Goal: Task Accomplishment & Management: Use online tool/utility

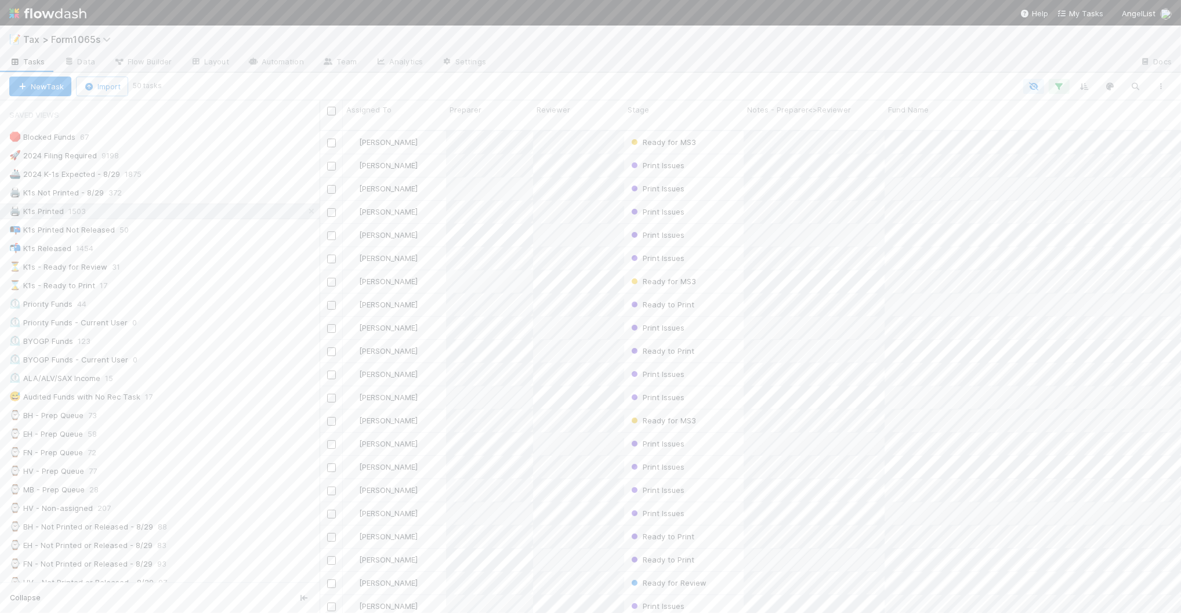
scroll to position [481, 850]
click at [169, 230] on div "📭 K1s Printed Not Released 50" at bounding box center [164, 230] width 310 height 15
click at [151, 254] on div "📬 K1s Released 1454" at bounding box center [164, 248] width 310 height 15
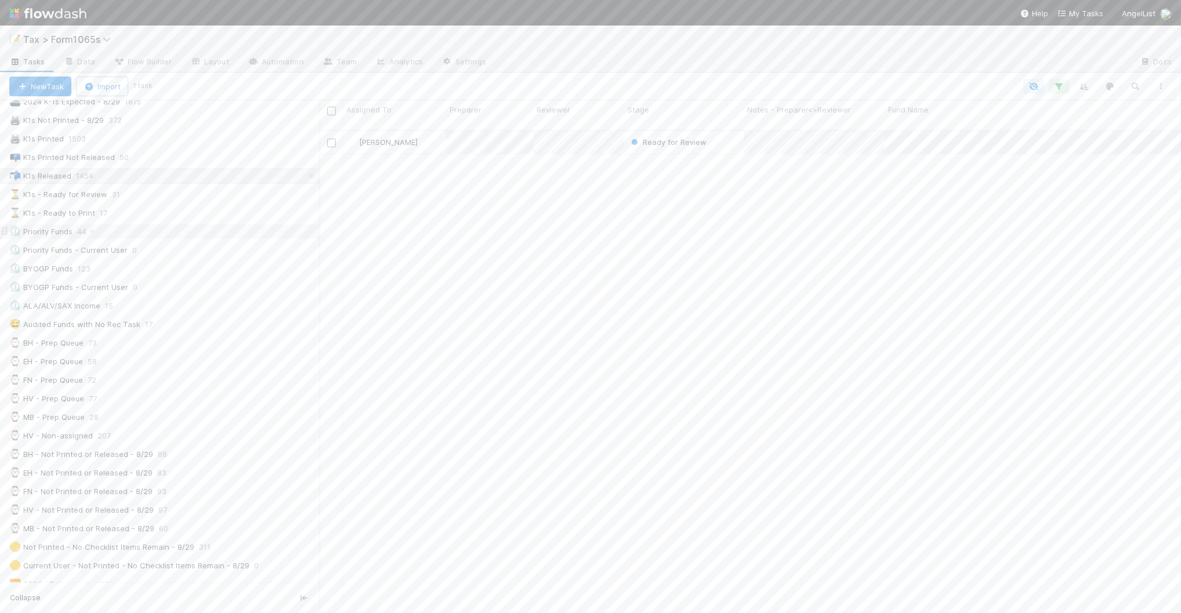
click at [215, 239] on div "⏲️ Priority Funds 44" at bounding box center [164, 231] width 310 height 15
click at [234, 359] on div "💡 8.29 Funds Blocked by Child Fund 45" at bounding box center [164, 352] width 310 height 15
drag, startPoint x: 323, startPoint y: 235, endPoint x: 180, endPoint y: 379, distance: 203.0
click at [326, 235] on div at bounding box center [325, 356] width 1 height 513
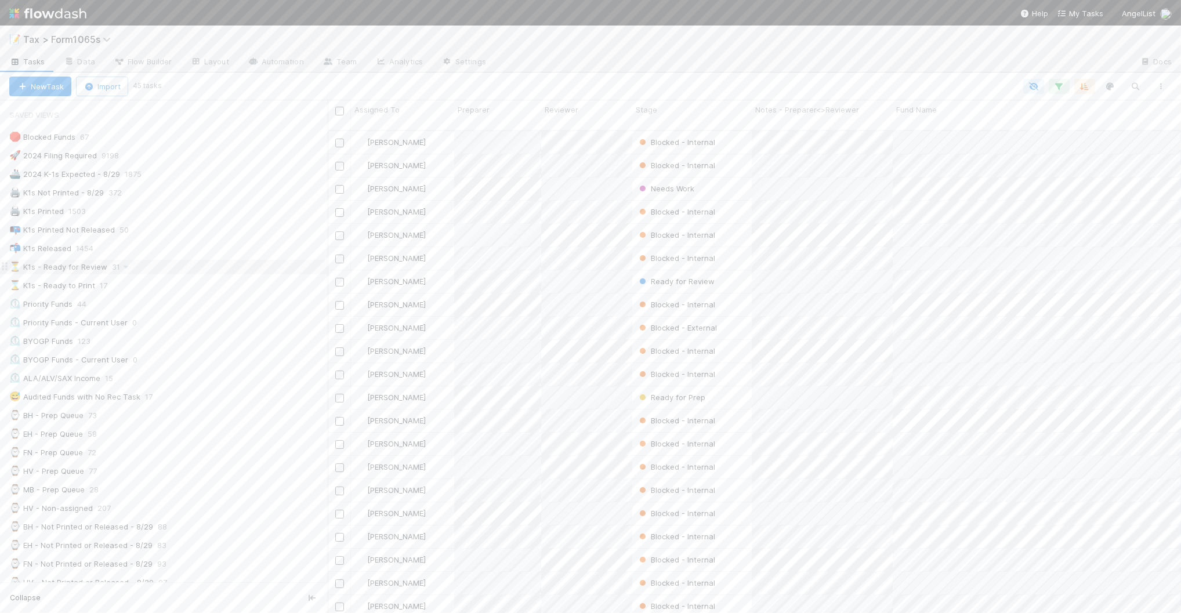
click at [182, 270] on div "⏳ K1s - Ready for Review 31" at bounding box center [168, 267] width 318 height 15
click at [421, 509] on button "Add Comment" at bounding box center [402, 508] width 67 height 20
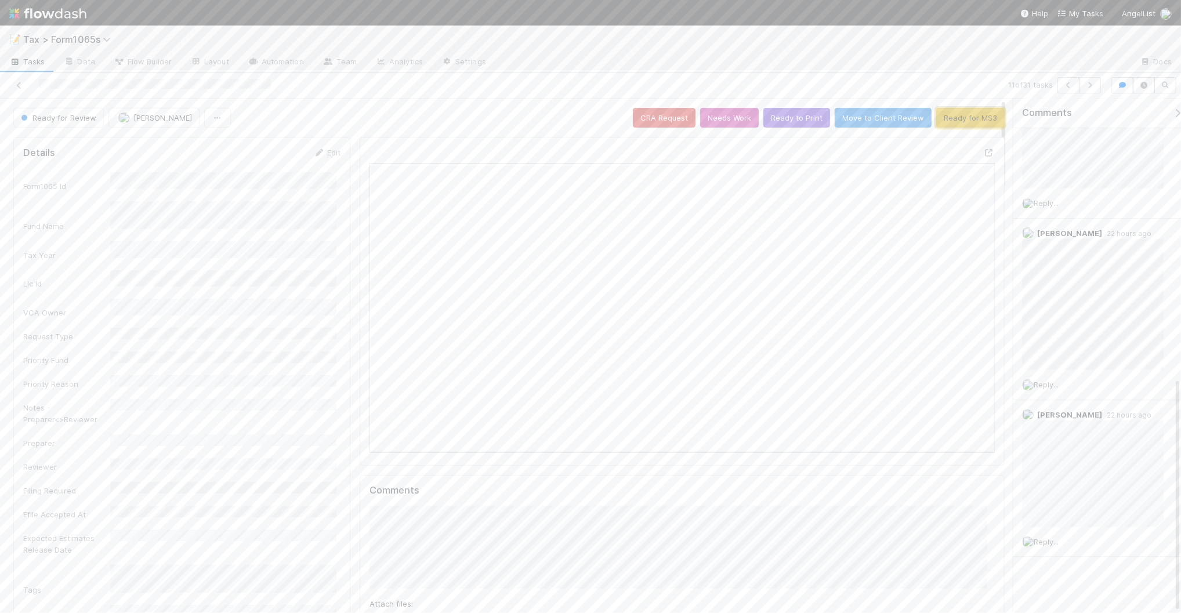
click at [945, 116] on button "Ready for MS3" at bounding box center [970, 118] width 68 height 20
click at [1085, 87] on icon "button" at bounding box center [1090, 85] width 12 height 7
click at [19, 84] on icon at bounding box center [19, 86] width 12 height 8
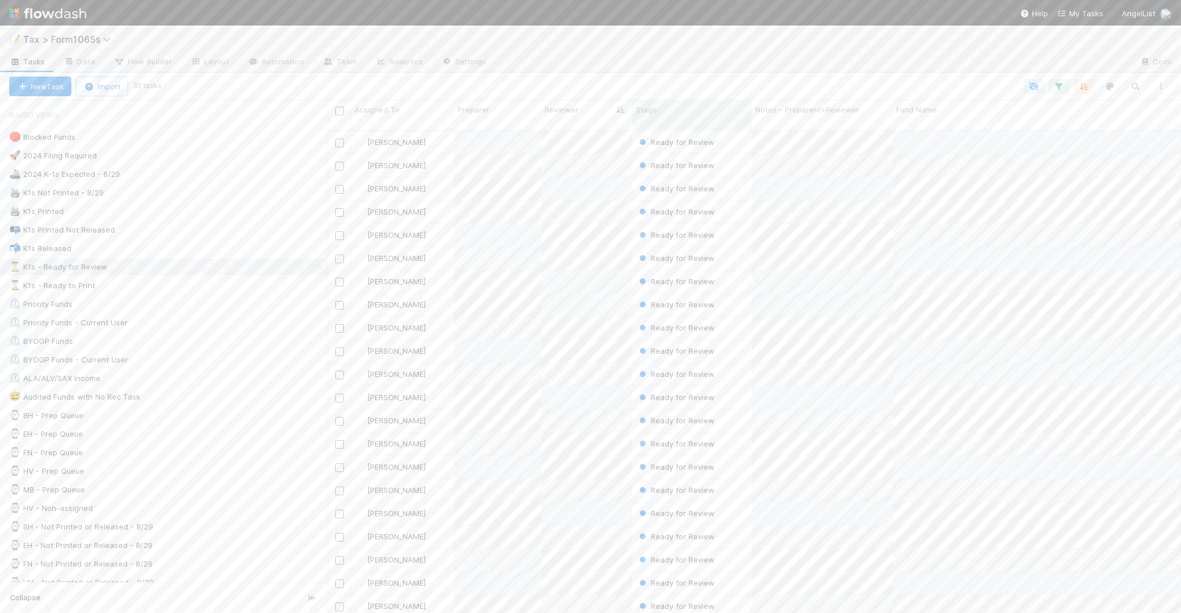
scroll to position [481, 842]
click at [180, 303] on div "⏲️ Priority Funds 44" at bounding box center [168, 304] width 318 height 15
click at [259, 289] on div "⌛ K1s - Ready to Print 1" at bounding box center [168, 285] width 318 height 15
click at [219, 268] on div "⏳ K1s - Ready for Review 32" at bounding box center [168, 267] width 318 height 15
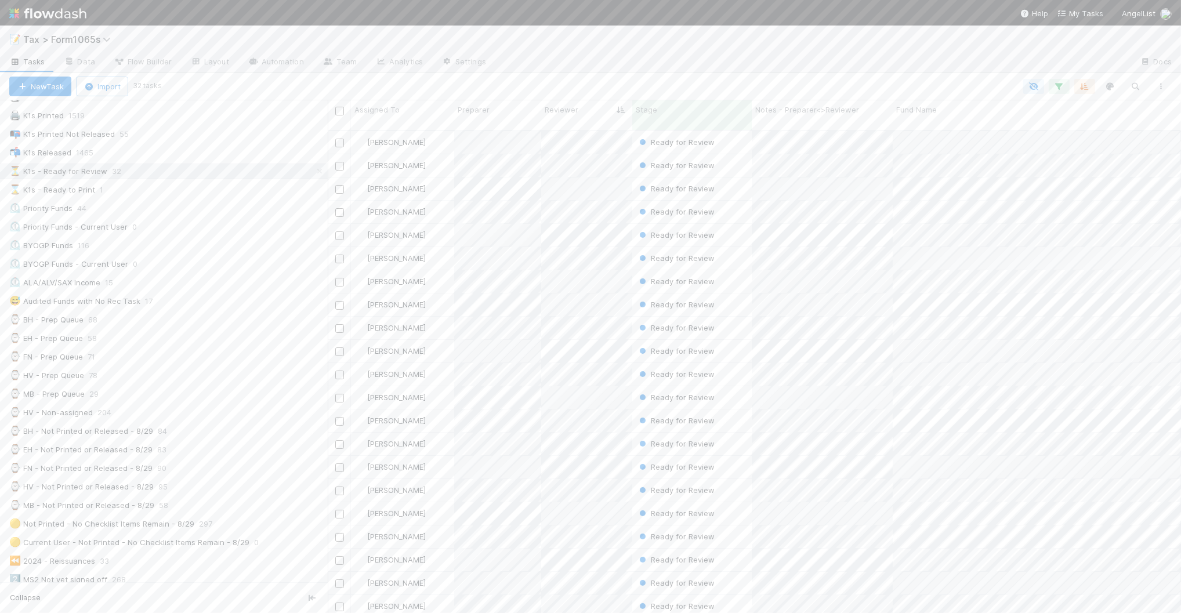
scroll to position [73, 0]
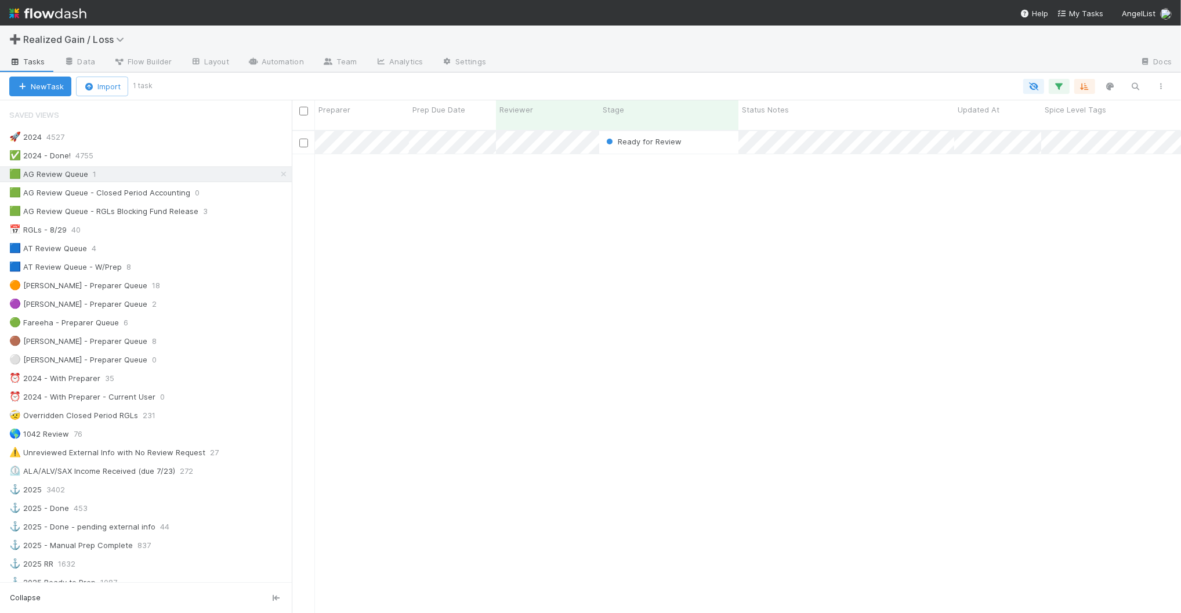
scroll to position [481, 878]
drag, startPoint x: 228, startPoint y: 194, endPoint x: 224, endPoint y: 207, distance: 13.2
click at [228, 194] on div "🟩 AG Review Queue - Closed Period Accounting 0" at bounding box center [150, 193] width 282 height 15
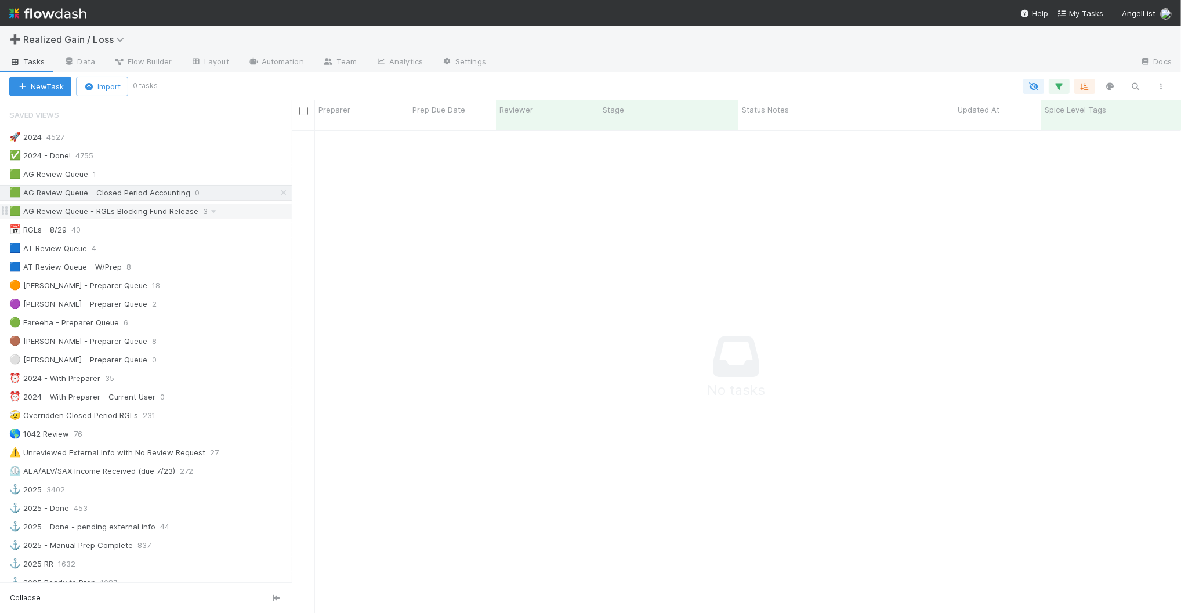
scroll to position [470, 867]
click at [228, 212] on div "🟩 AG Review Queue - RGLs Blocking Fund Release 3" at bounding box center [150, 211] width 282 height 15
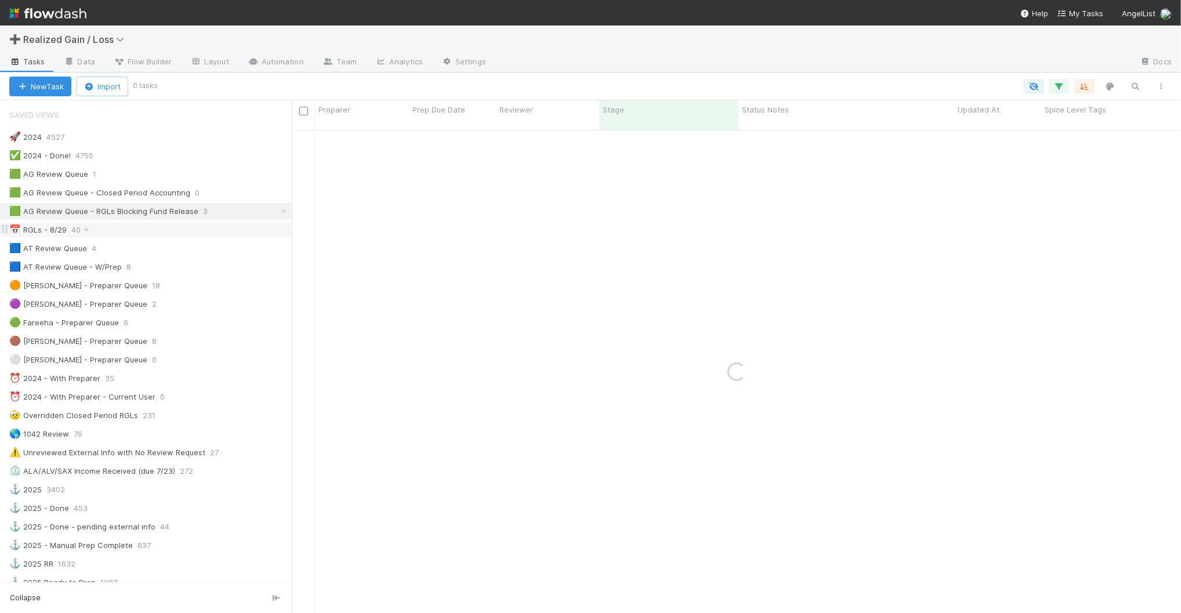
click at [129, 233] on div "📅 RGLs - 8/29 40" at bounding box center [150, 230] width 282 height 15
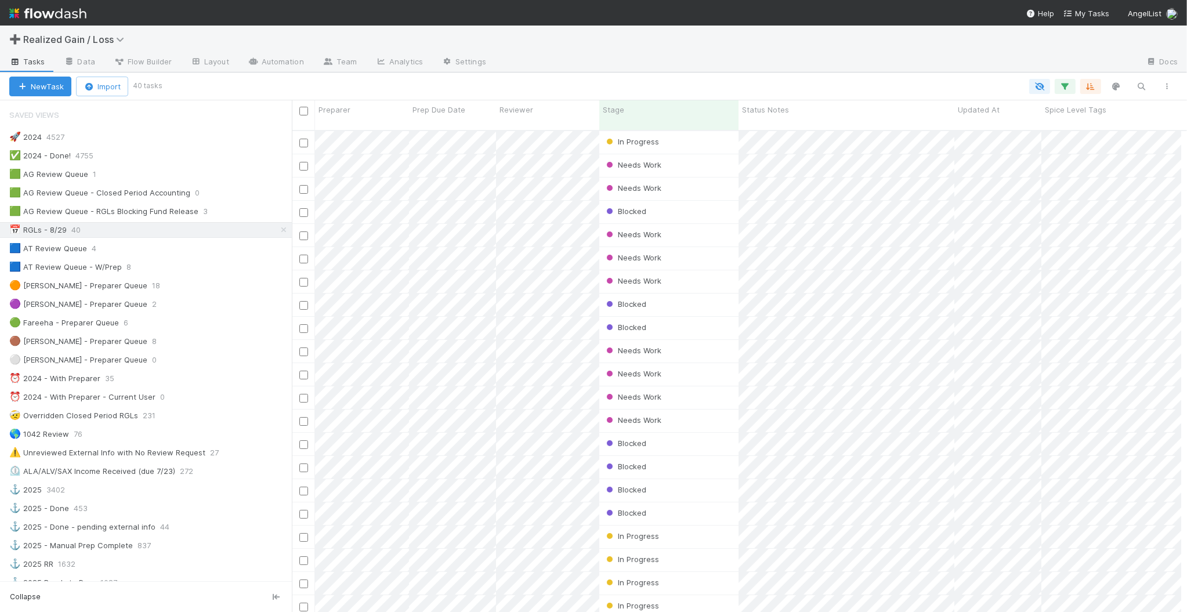
scroll to position [12, 10]
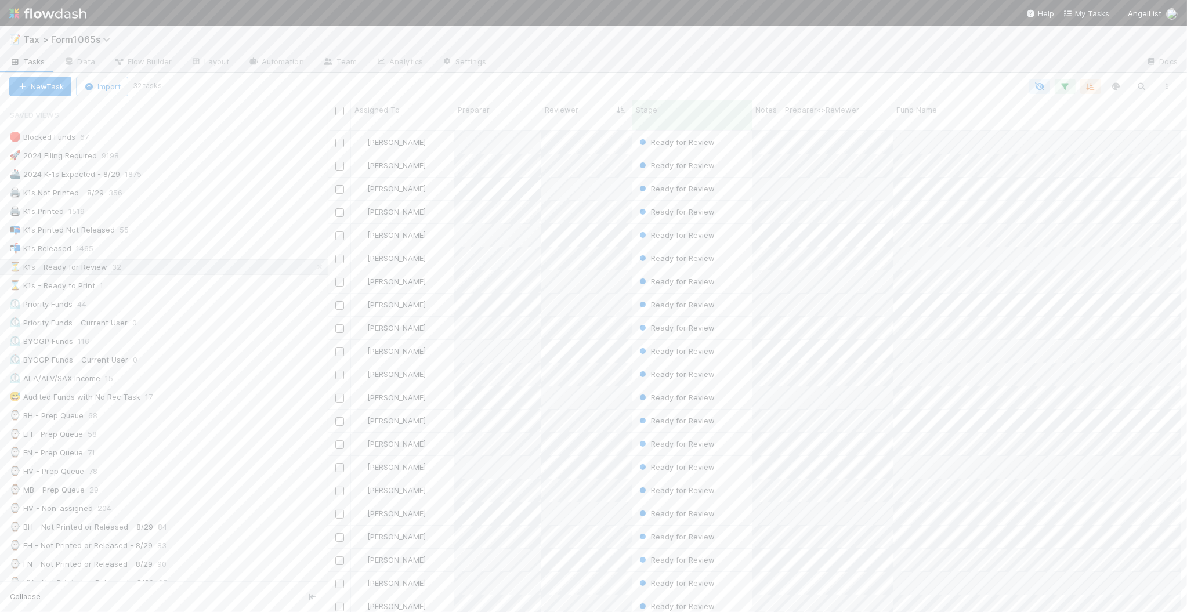
scroll to position [73, 0]
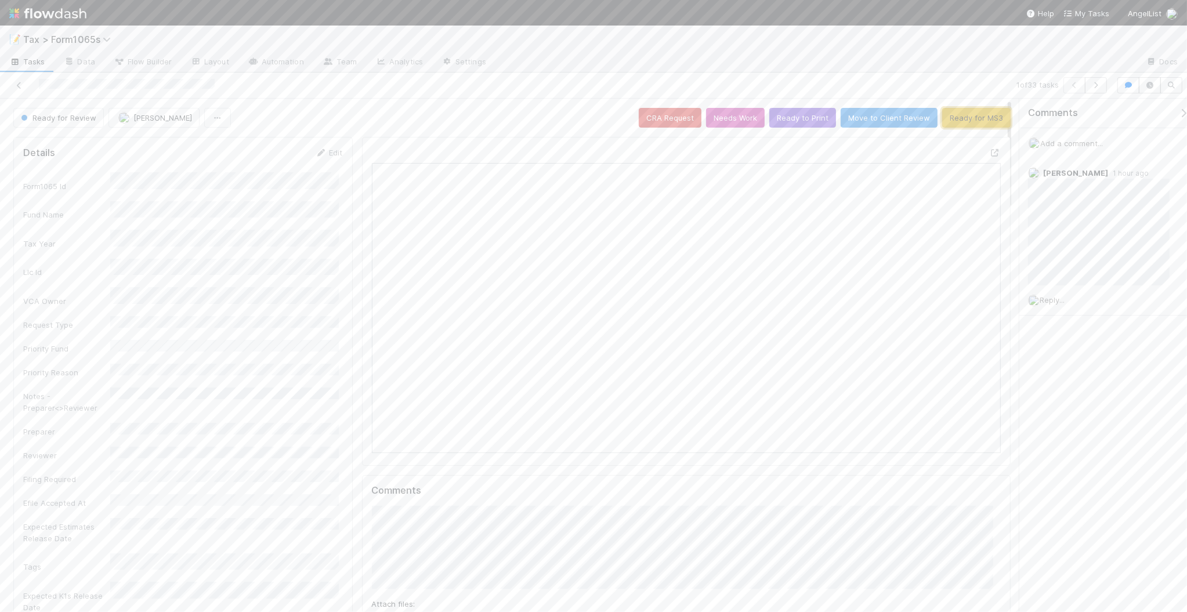
click at [949, 118] on button "Ready for MS3" at bounding box center [976, 118] width 68 height 20
click at [20, 88] on icon at bounding box center [19, 86] width 12 height 8
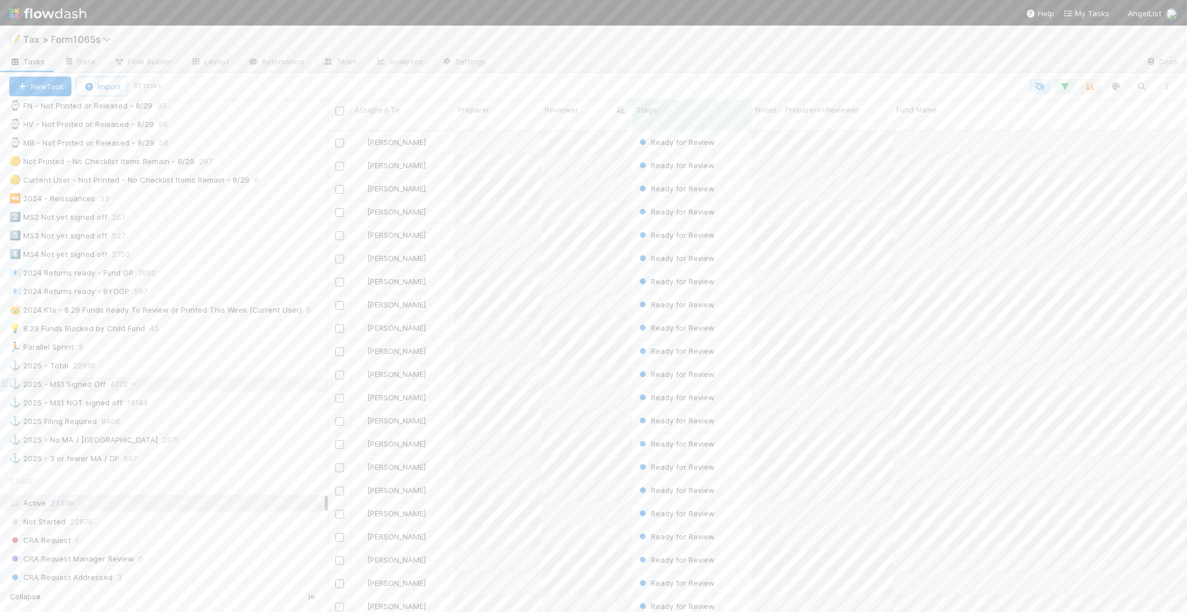
scroll to position [448, 0]
click at [234, 346] on div "💡 8.29 Funds Blocked by Child Fund 45" at bounding box center [168, 339] width 318 height 15
click at [192, 269] on div "⏳ K1s - Ready for Review 32" at bounding box center [168, 267] width 318 height 15
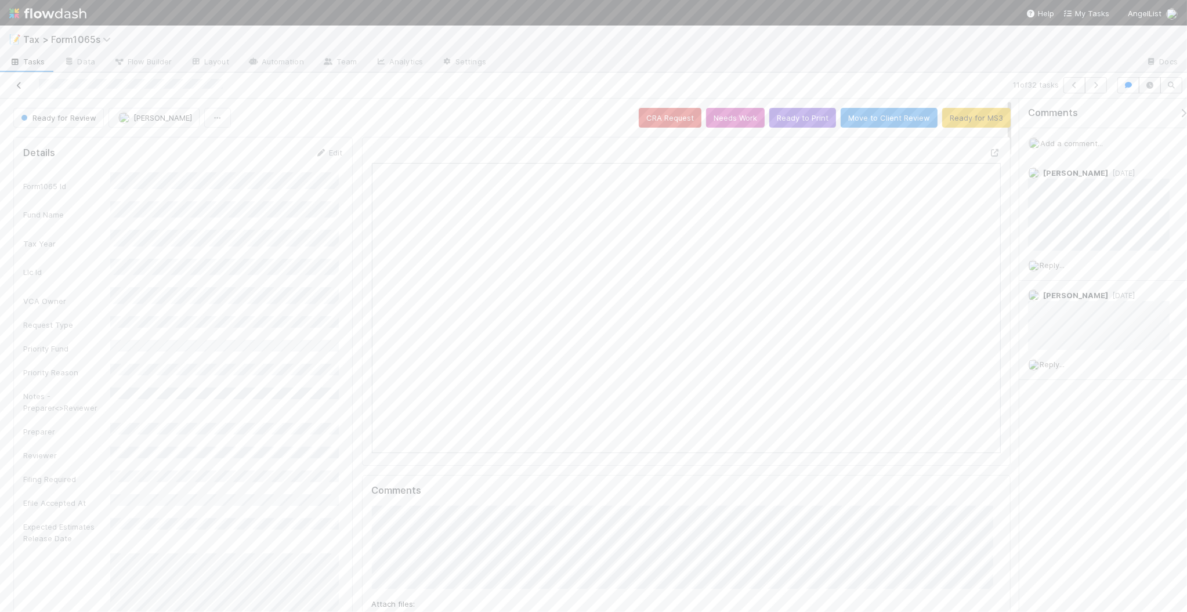
click at [19, 82] on icon at bounding box center [19, 86] width 12 height 8
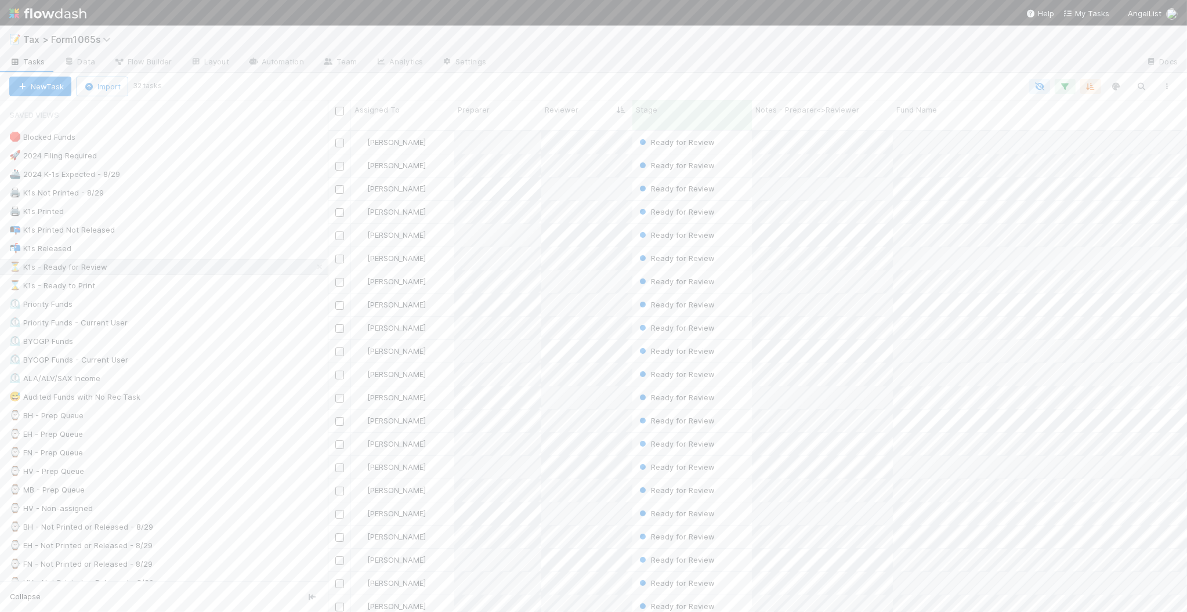
scroll to position [480, 848]
click at [180, 245] on div "📬 K1s Released 1465" at bounding box center [168, 248] width 318 height 15
click at [235, 194] on div "🖨️ K1s Not Printed - 8/29 356" at bounding box center [168, 193] width 318 height 15
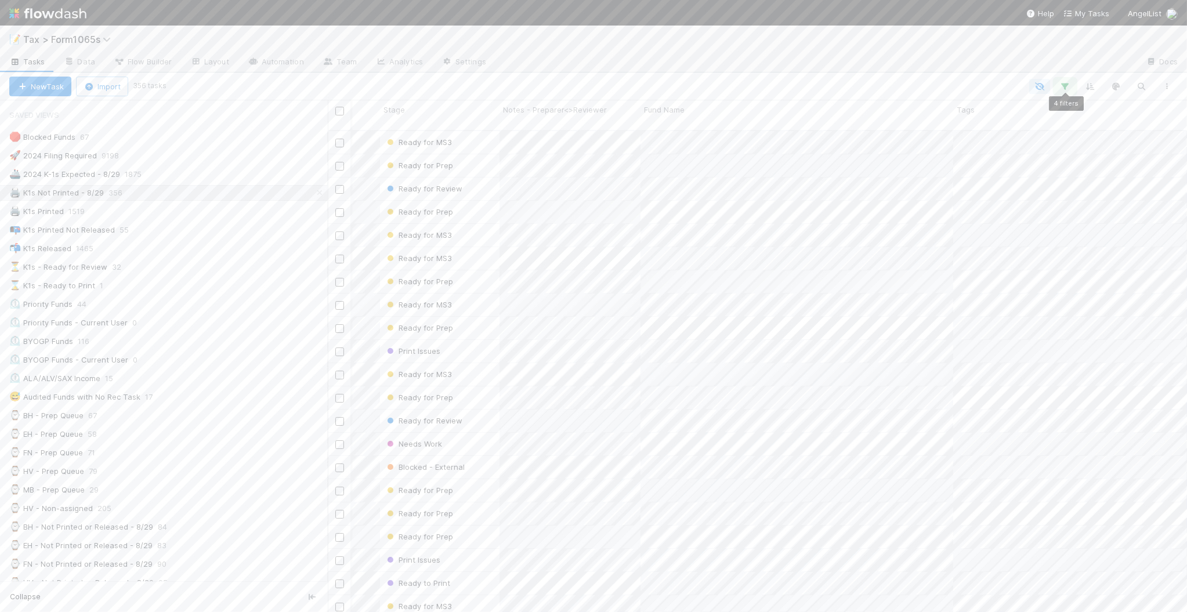
click at [1068, 89] on icon "button" at bounding box center [1065, 86] width 12 height 10
click at [843, 74] on div "4 filters Reset Filters If Filing Required is and Tax Year = 2024 and Printed K…" at bounding box center [593, 306] width 1187 height 612
type input "ruv"
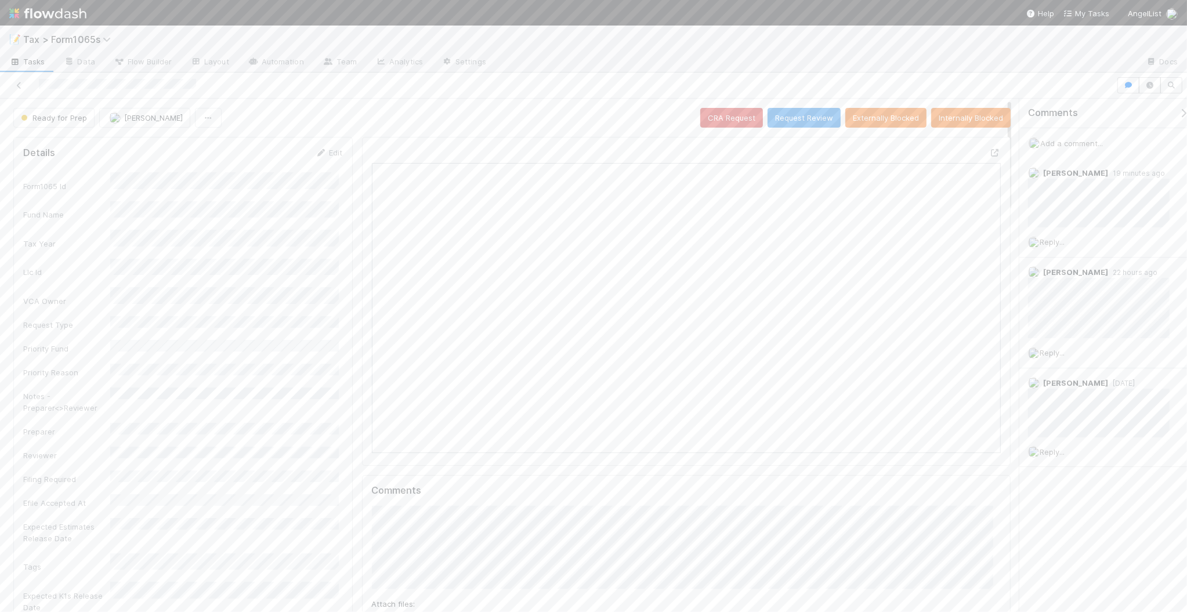
scroll to position [224, 610]
click at [13, 84] on icon at bounding box center [19, 86] width 12 height 8
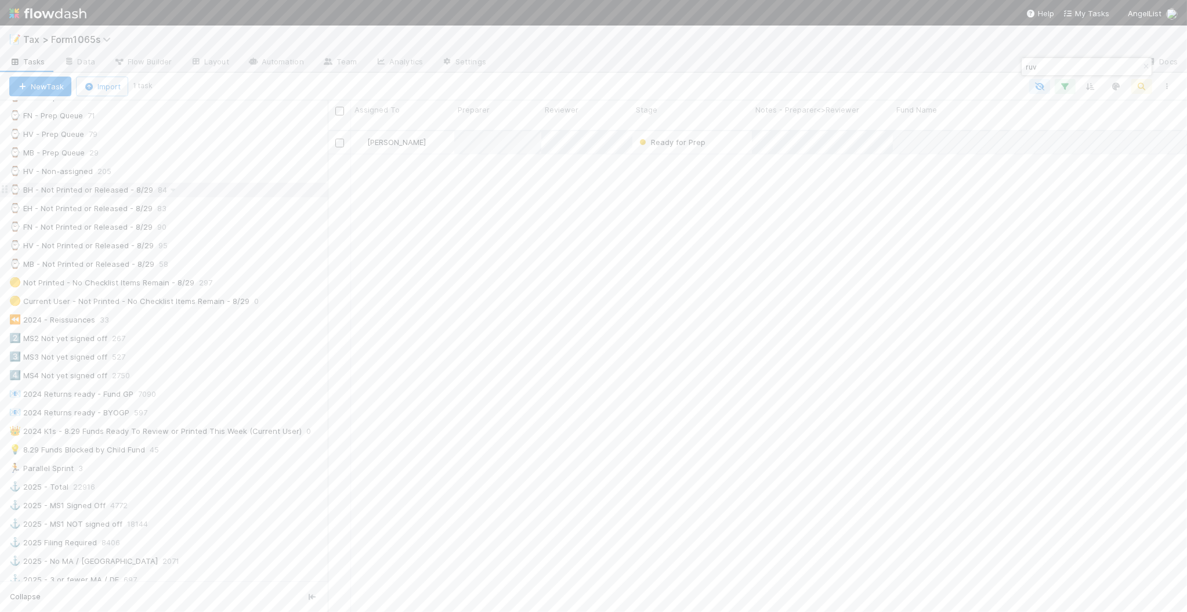
scroll to position [363, 0]
click at [222, 432] on div "💡 8.29 Funds Blocked by Child Fund 45" at bounding box center [168, 424] width 318 height 15
click at [204, 273] on div "⏳ K1s - Ready for Review 32" at bounding box center [168, 267] width 318 height 15
click at [206, 280] on div "⌛ K1s - Ready to Print 1" at bounding box center [168, 285] width 318 height 15
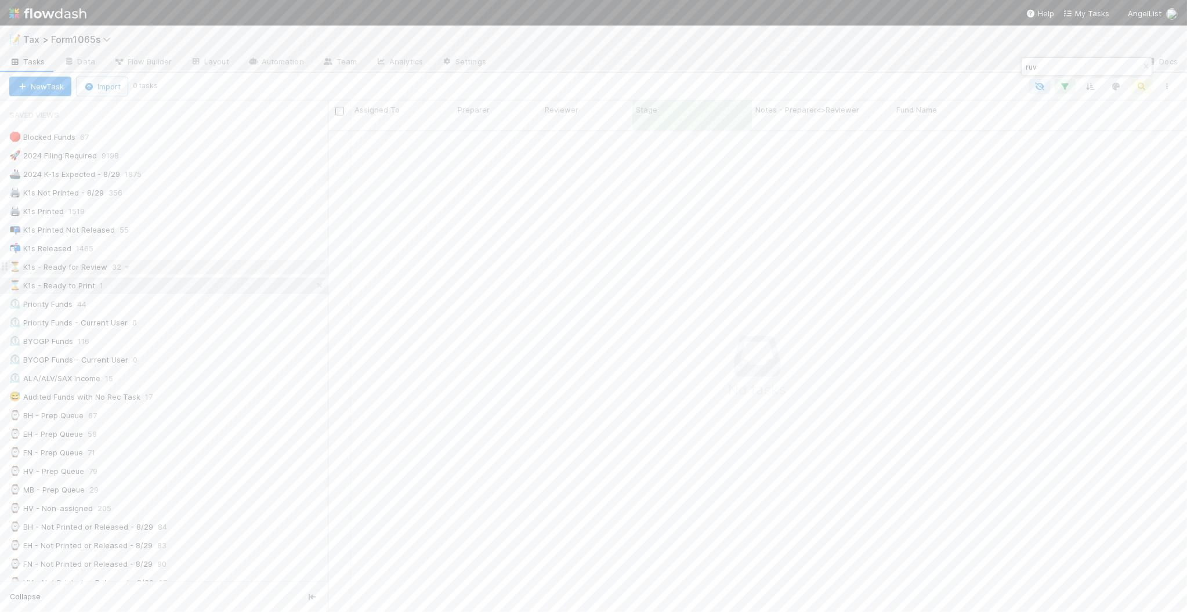
scroll to position [470, 837]
click at [182, 265] on div "⏳ K1s - Ready for Review 32" at bounding box center [168, 267] width 318 height 15
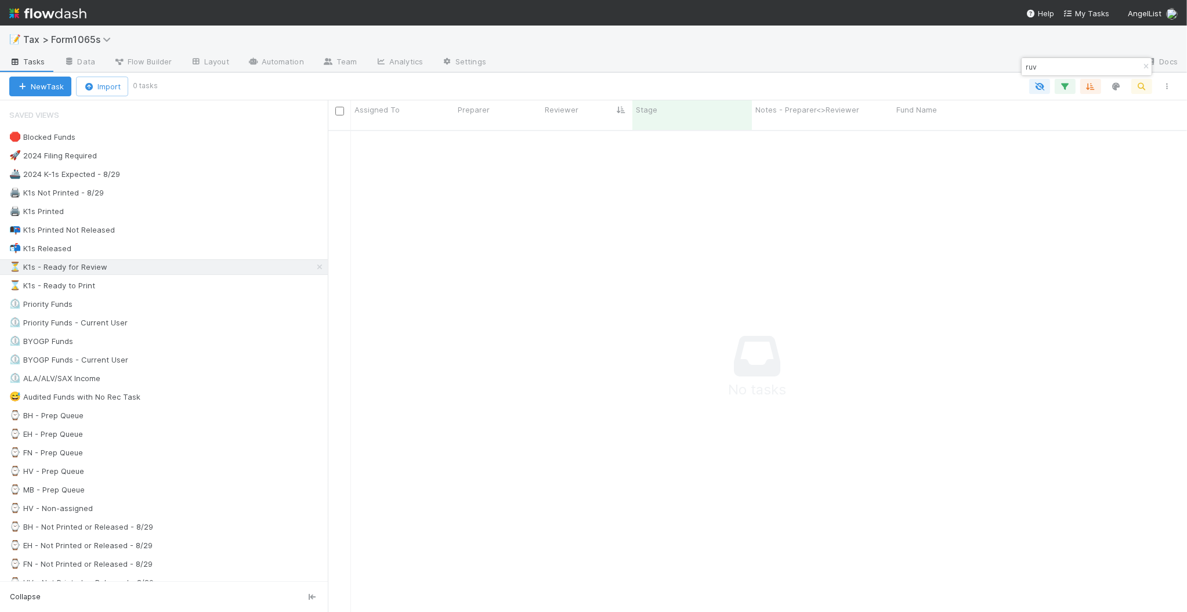
scroll to position [12, 12]
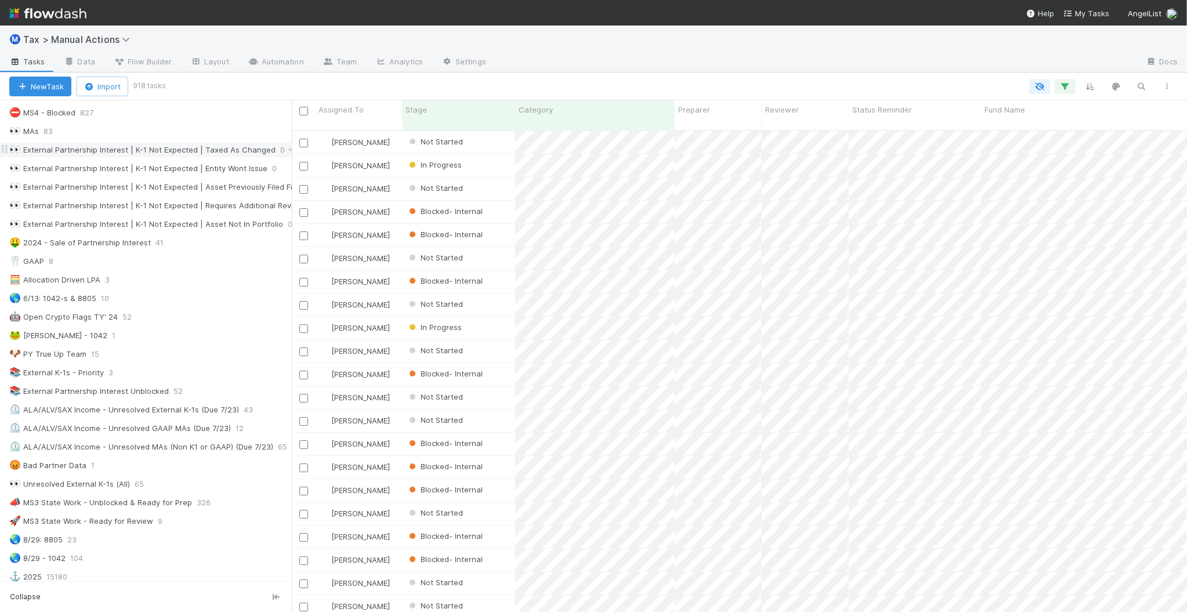
scroll to position [508, 0]
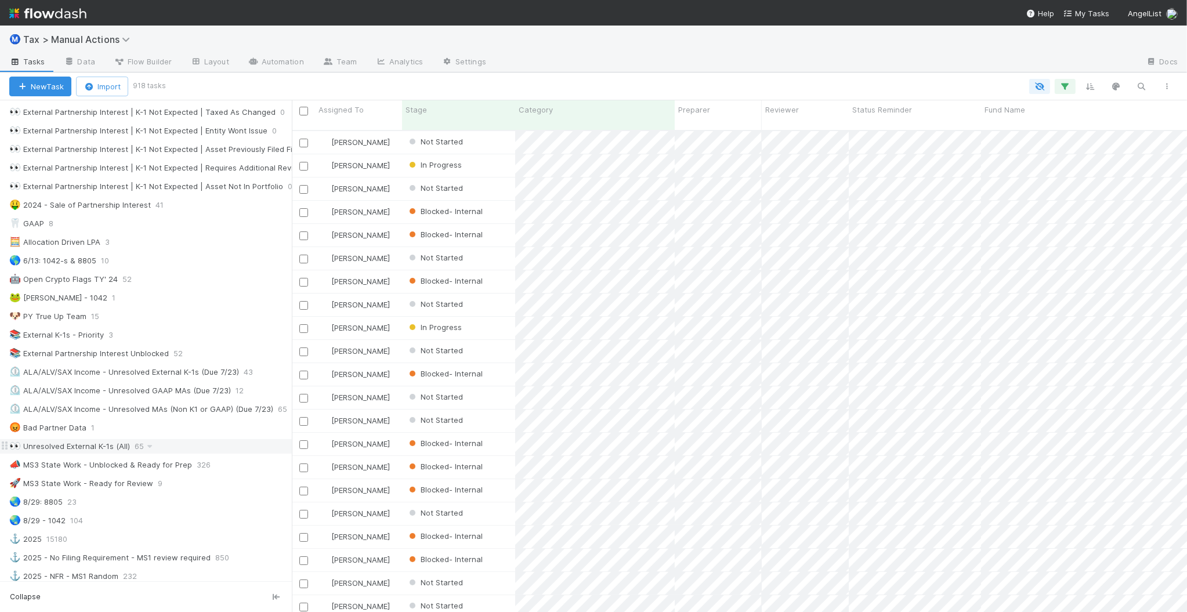
click at [225, 454] on div "👀 Unresolved External K-1s (All) 65" at bounding box center [150, 446] width 282 height 15
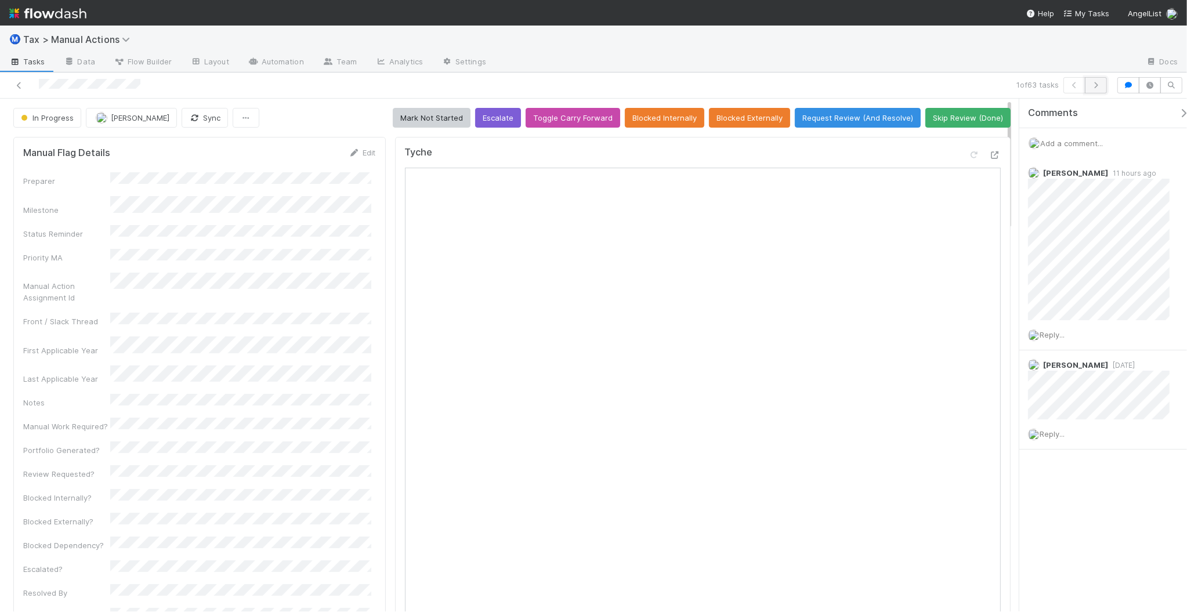
click at [1093, 88] on icon "button" at bounding box center [1096, 85] width 12 height 7
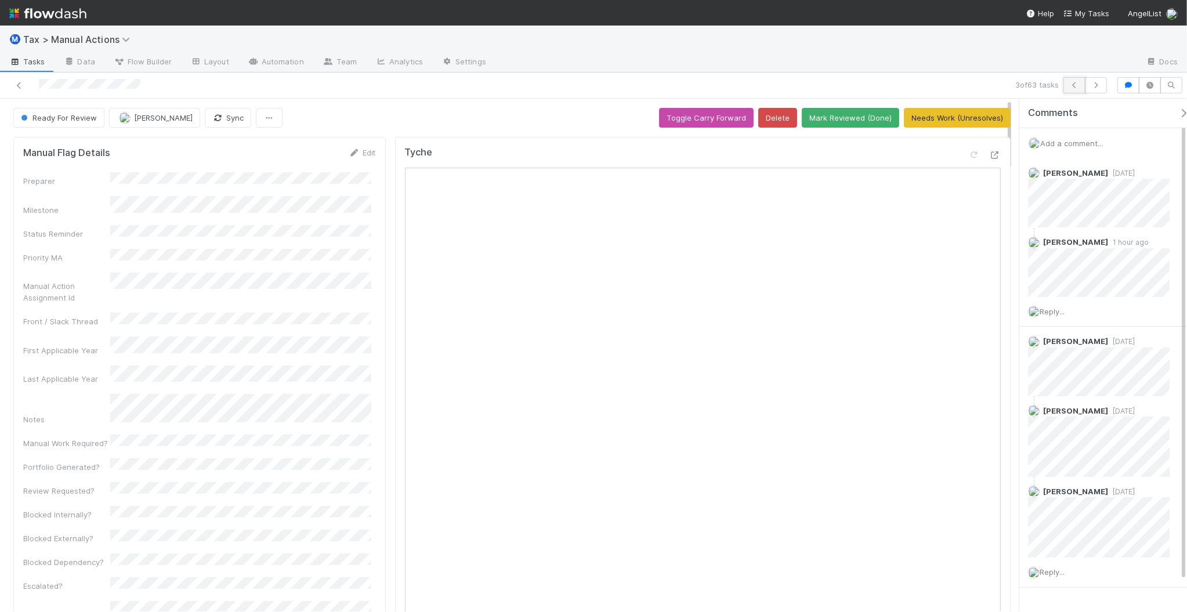
click at [1077, 91] on button "button" at bounding box center [1074, 85] width 22 height 16
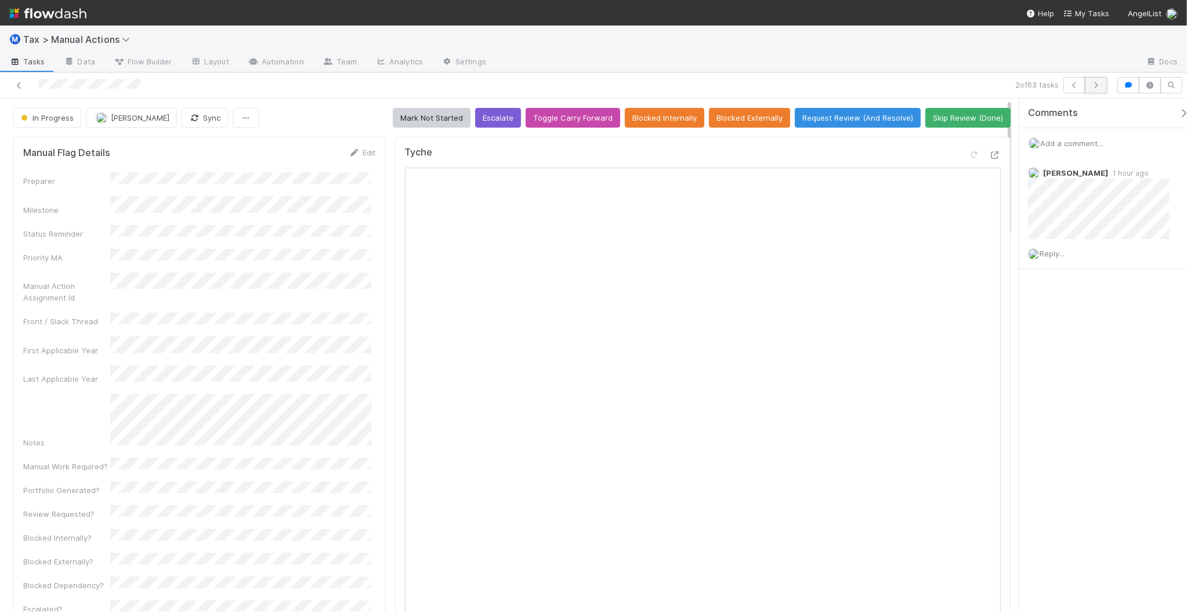
click at [1090, 90] on button "button" at bounding box center [1096, 85] width 22 height 16
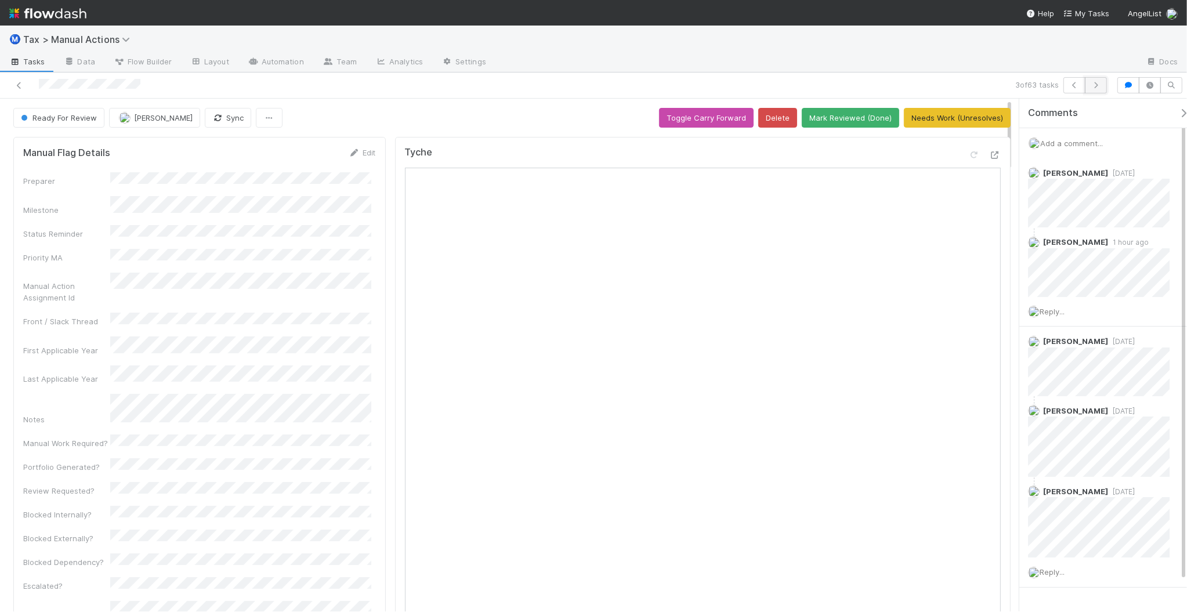
click at [1093, 85] on icon "button" at bounding box center [1096, 85] width 12 height 7
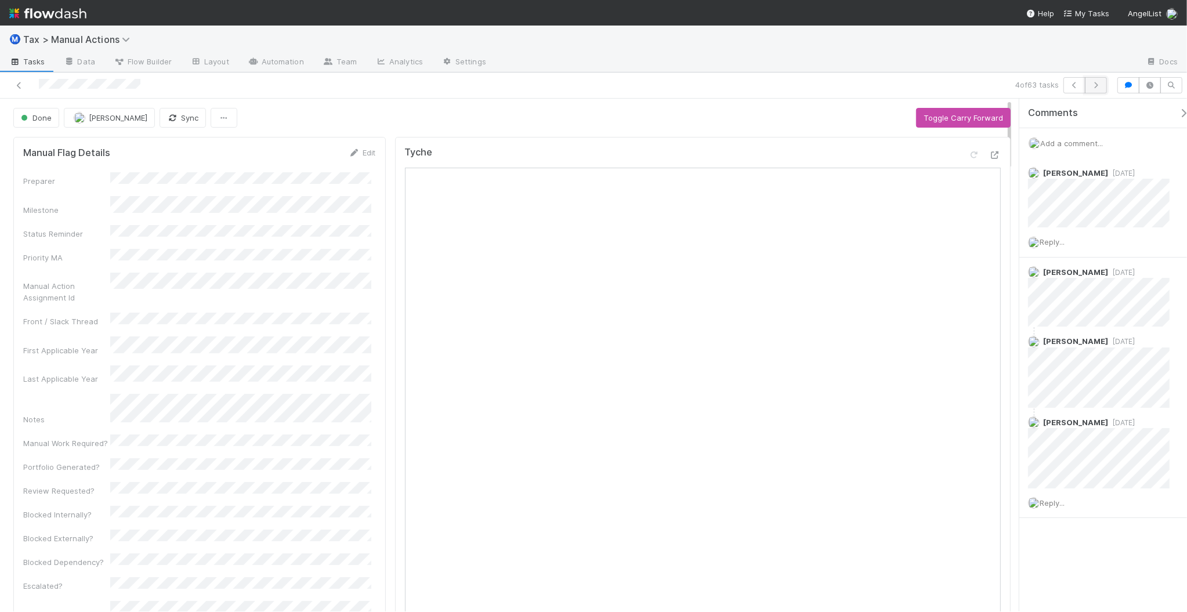
click at [1095, 85] on icon "button" at bounding box center [1096, 85] width 12 height 7
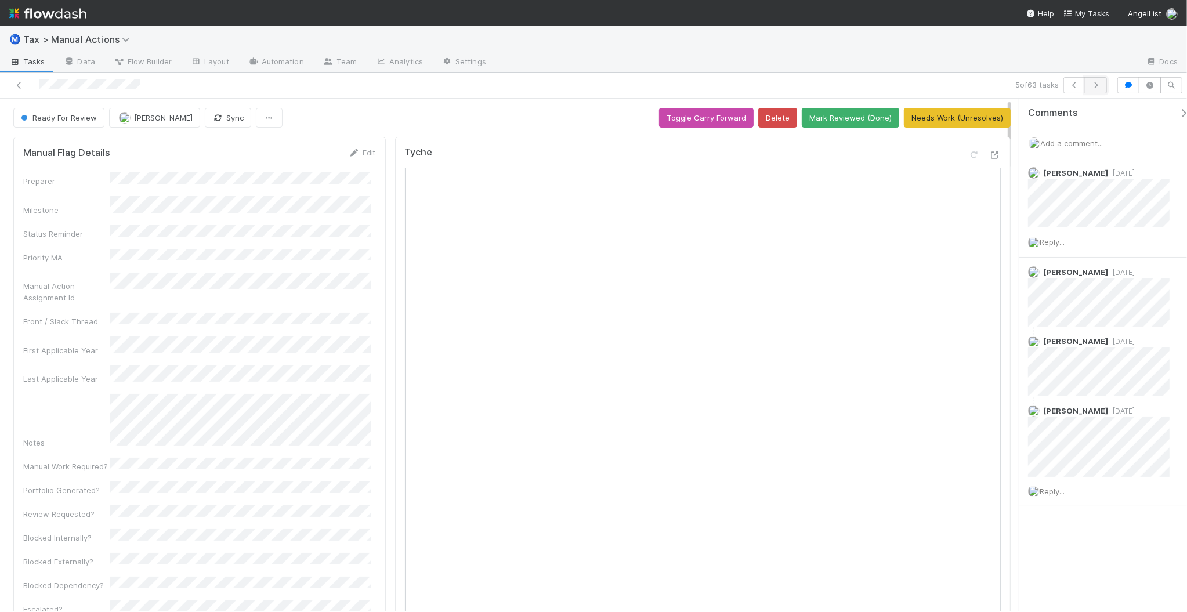
click at [1103, 83] on button "button" at bounding box center [1096, 85] width 22 height 16
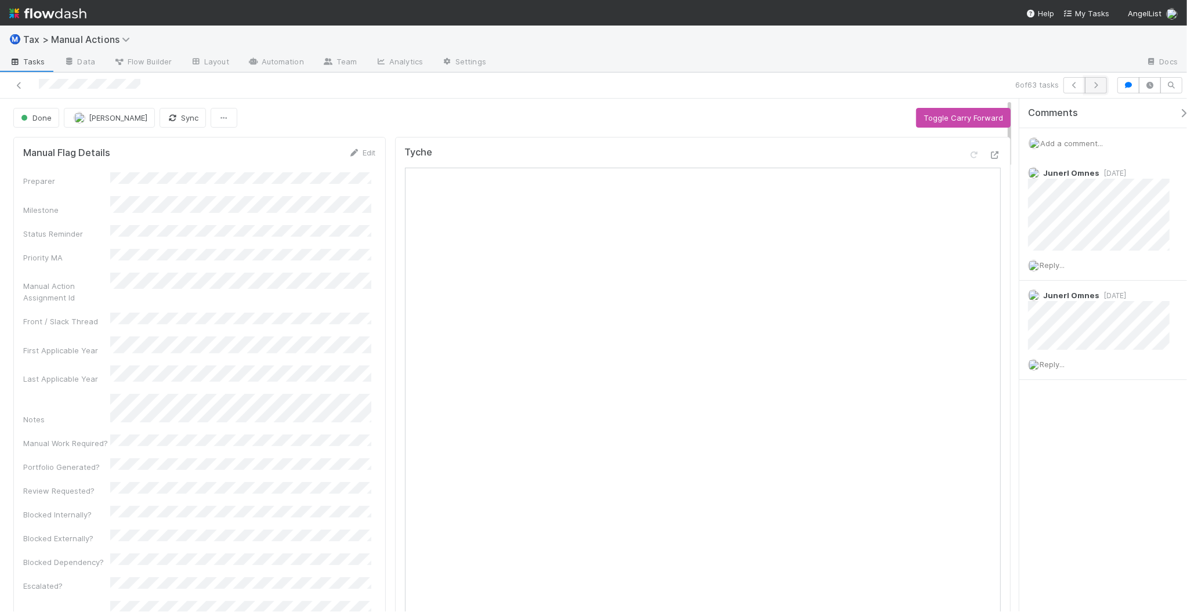
click at [1094, 88] on icon "button" at bounding box center [1096, 85] width 12 height 7
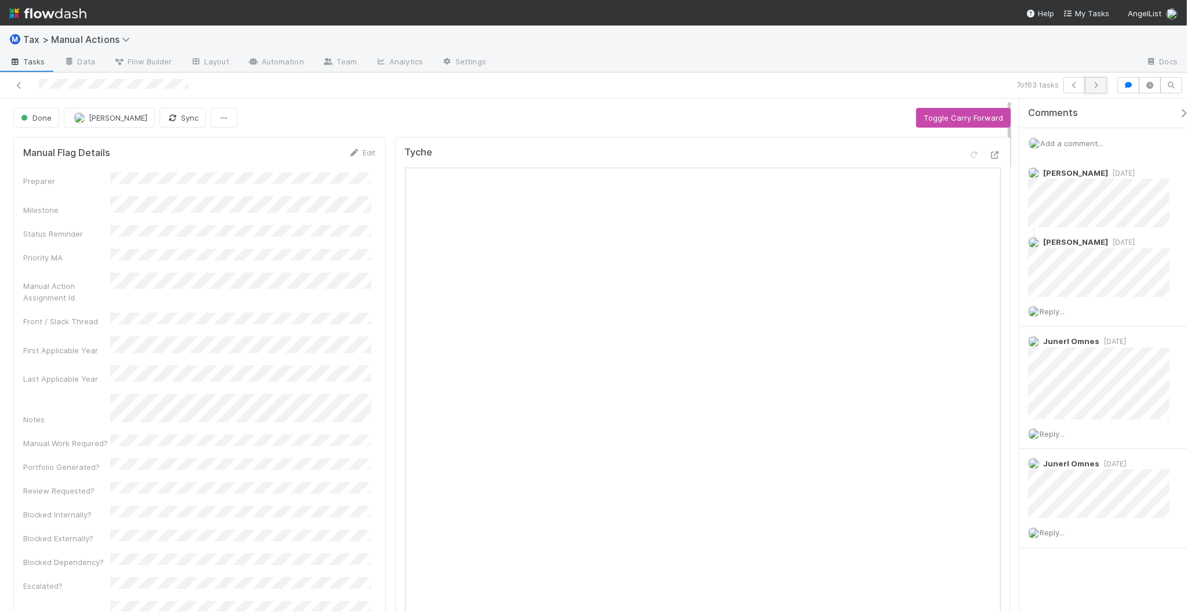
click at [1094, 89] on button "button" at bounding box center [1096, 85] width 22 height 16
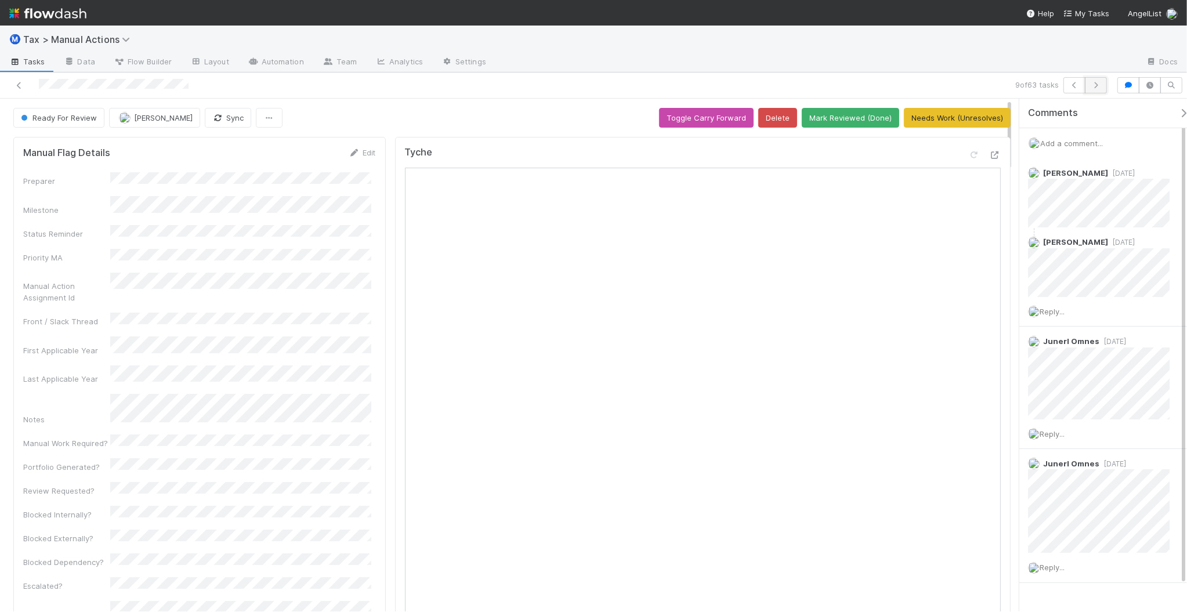
click at [1097, 84] on icon "button" at bounding box center [1096, 85] width 12 height 7
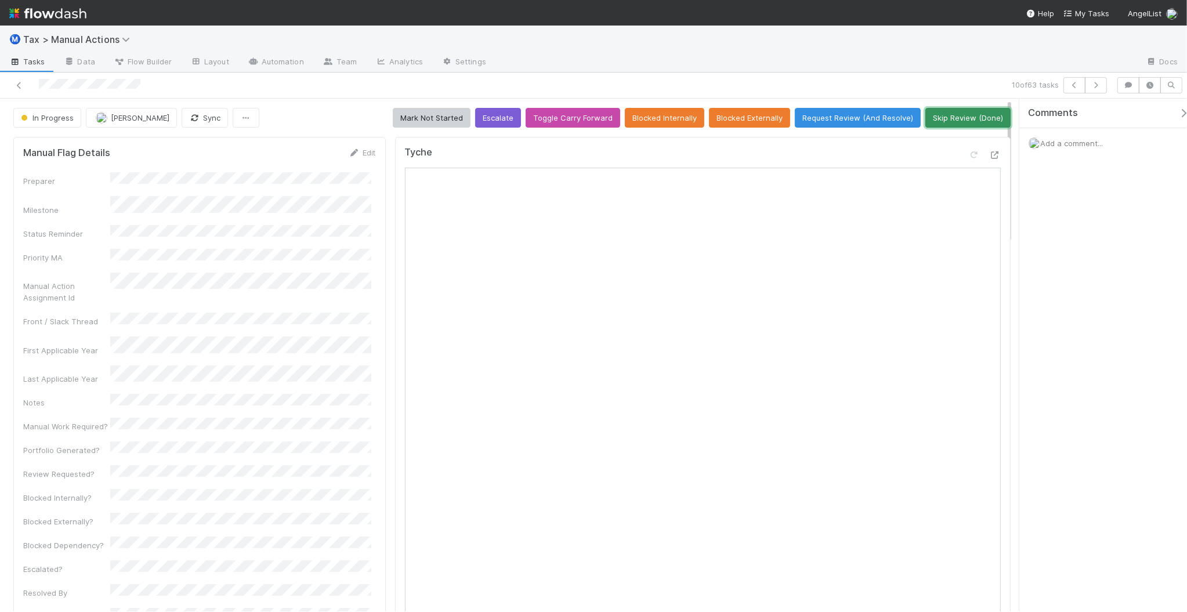
click at [934, 119] on button "Skip Review (Done)" at bounding box center [967, 118] width 85 height 20
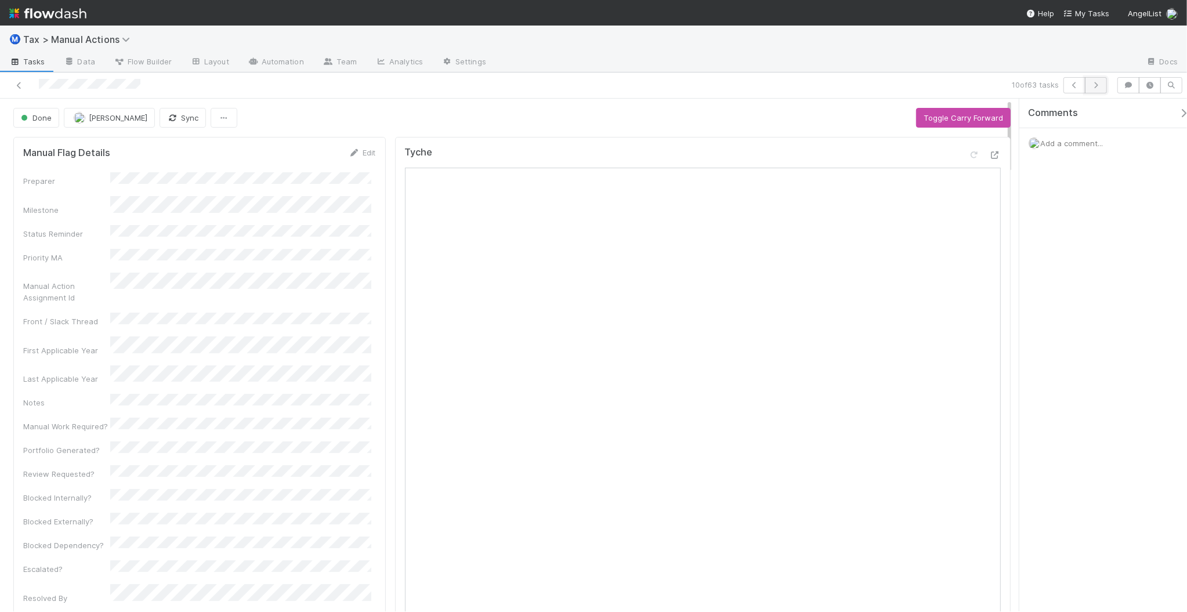
click at [1096, 85] on icon "button" at bounding box center [1096, 85] width 12 height 7
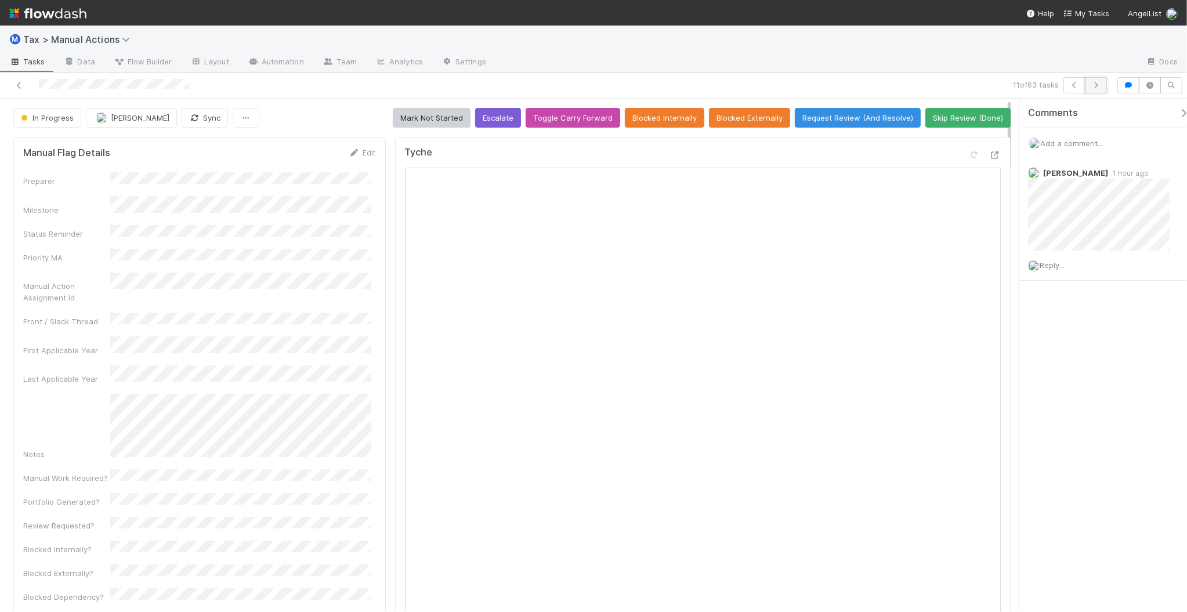
click at [1092, 83] on icon "button" at bounding box center [1096, 85] width 12 height 7
click at [1093, 87] on icon "button" at bounding box center [1096, 85] width 12 height 7
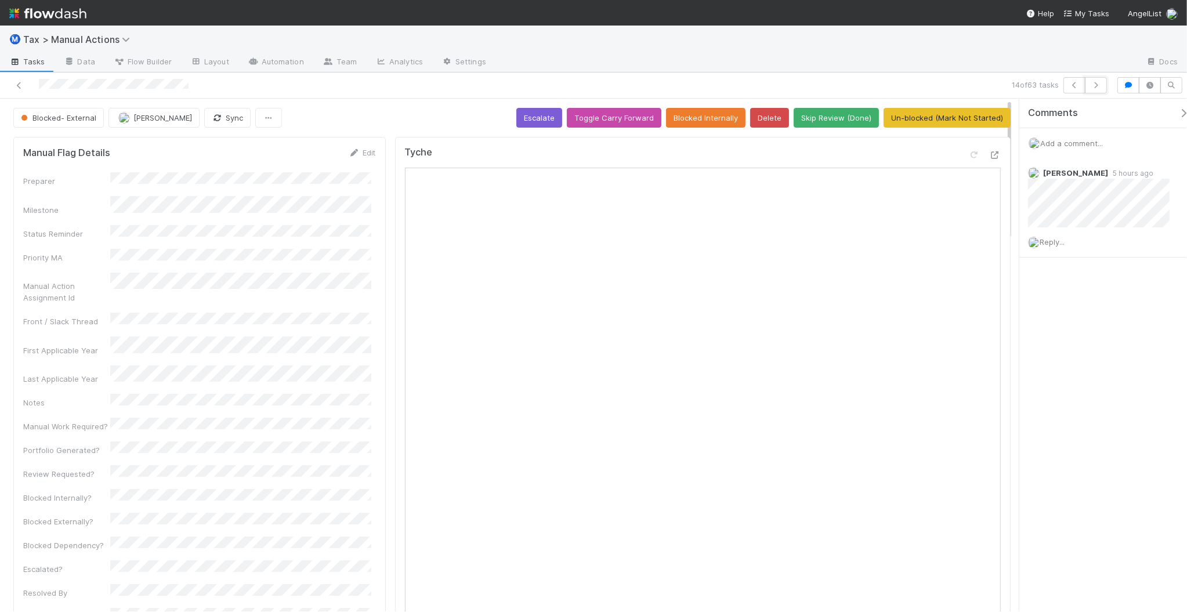
click at [1093, 87] on icon "button" at bounding box center [1096, 85] width 12 height 7
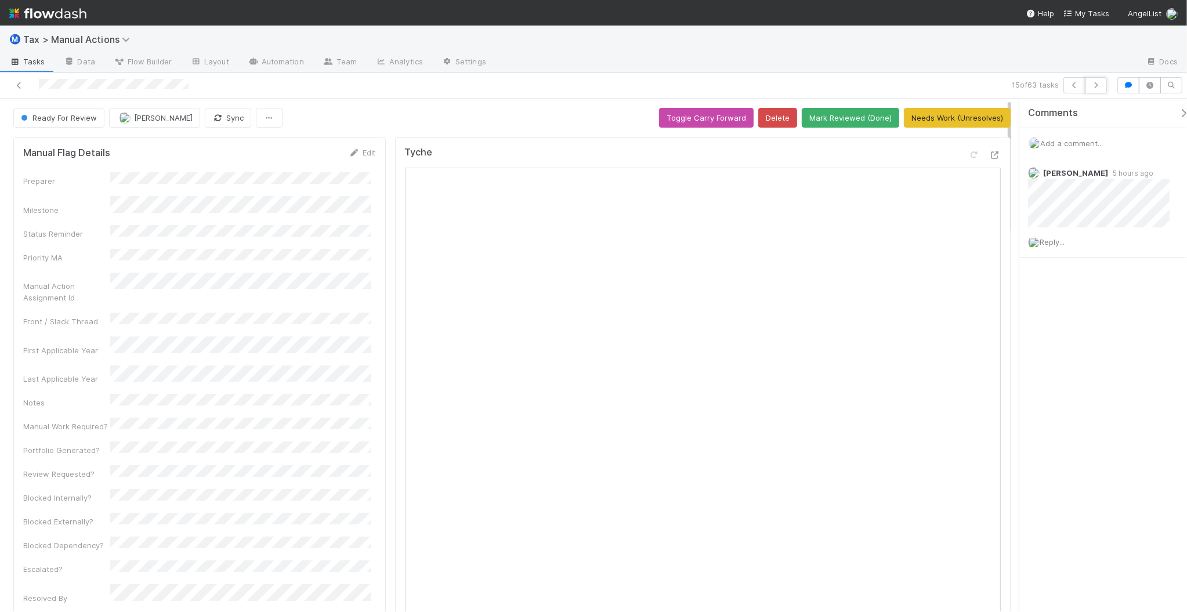
click at [1093, 87] on icon "button" at bounding box center [1096, 85] width 12 height 7
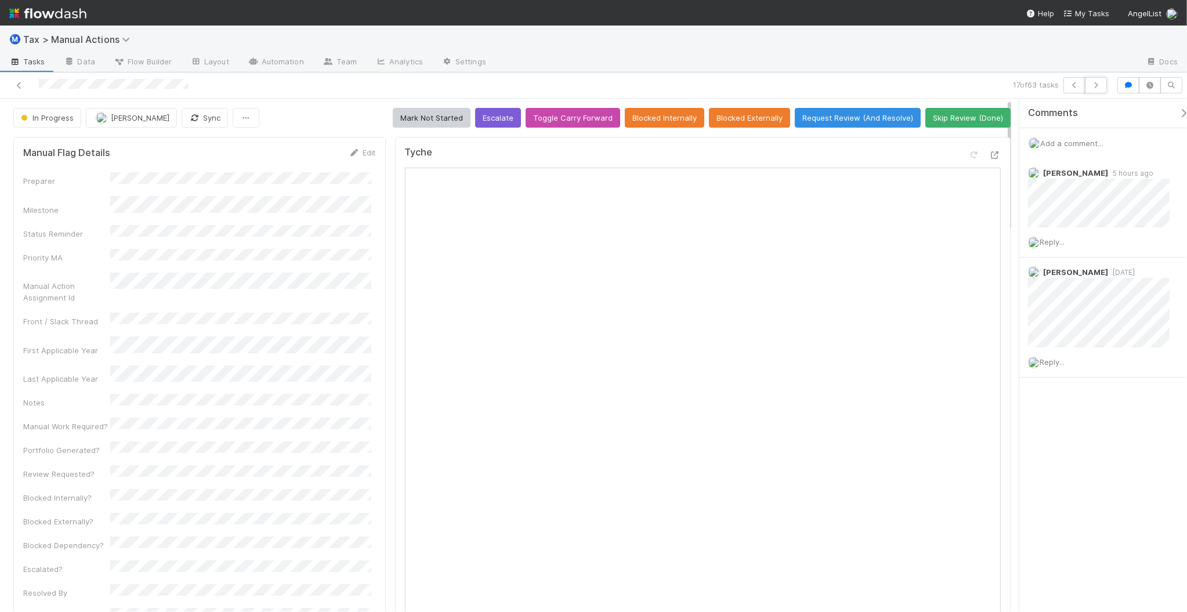
click at [1093, 87] on icon "button" at bounding box center [1096, 85] width 12 height 7
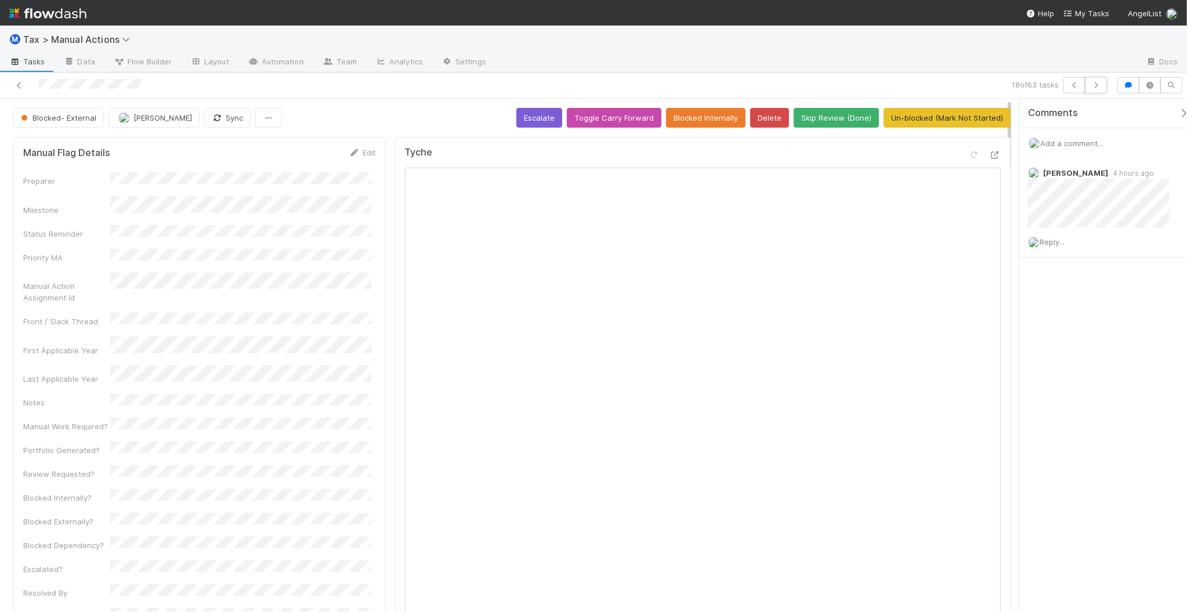
click at [1093, 87] on icon "button" at bounding box center [1096, 85] width 12 height 7
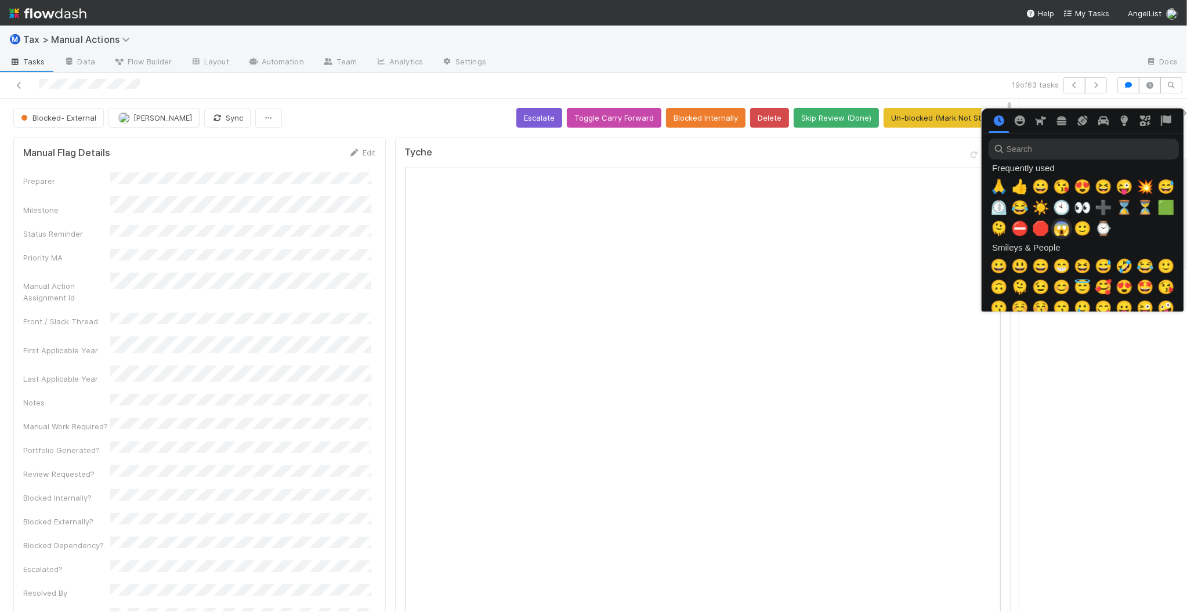
scroll to position [0, 6]
click at [1094, 209] on span "➕" at bounding box center [1100, 208] width 17 height 16
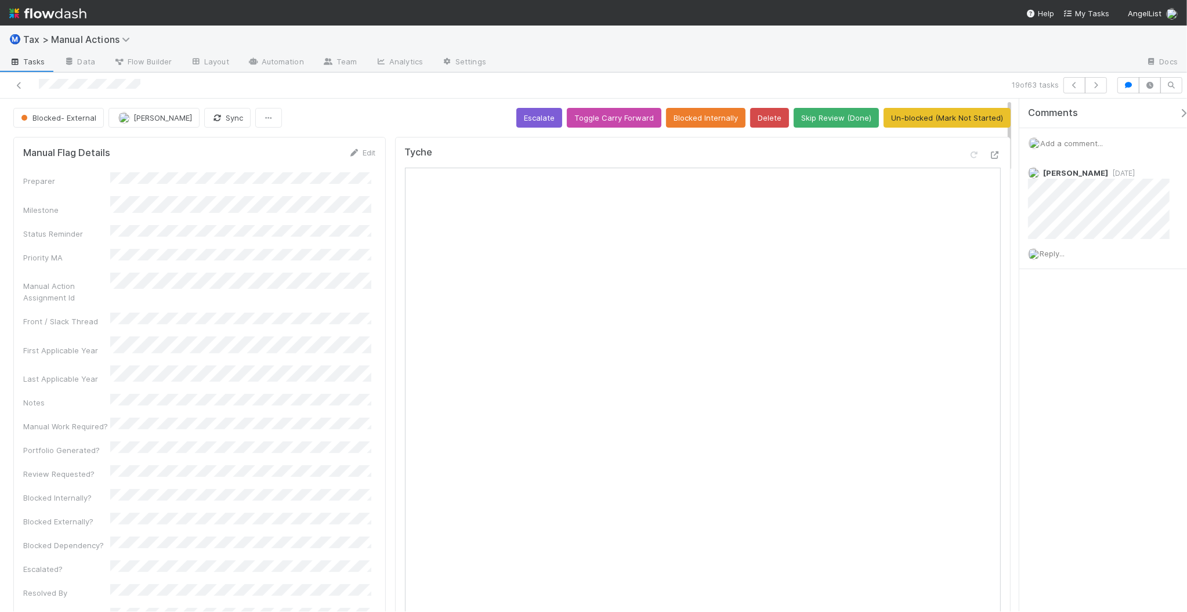
click at [1068, 146] on span "Add a comment..." at bounding box center [1071, 143] width 63 height 9
click at [1088, 334] on button "Add Comment" at bounding box center [1071, 338] width 67 height 20
click at [1095, 86] on icon "button" at bounding box center [1096, 85] width 12 height 7
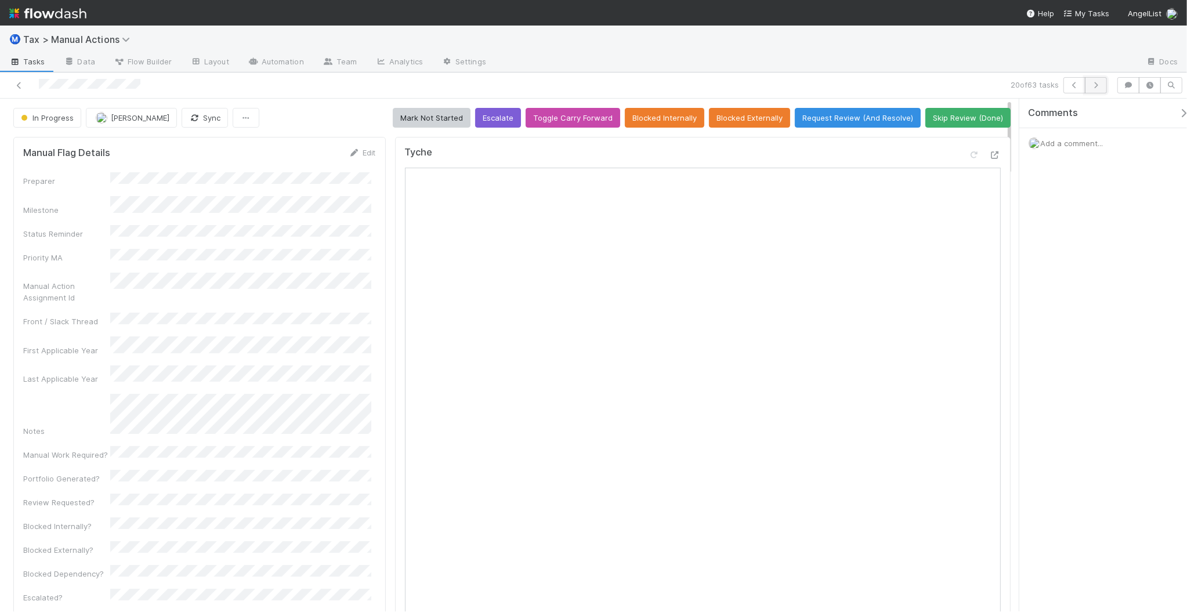
click at [1092, 85] on icon "button" at bounding box center [1096, 85] width 12 height 7
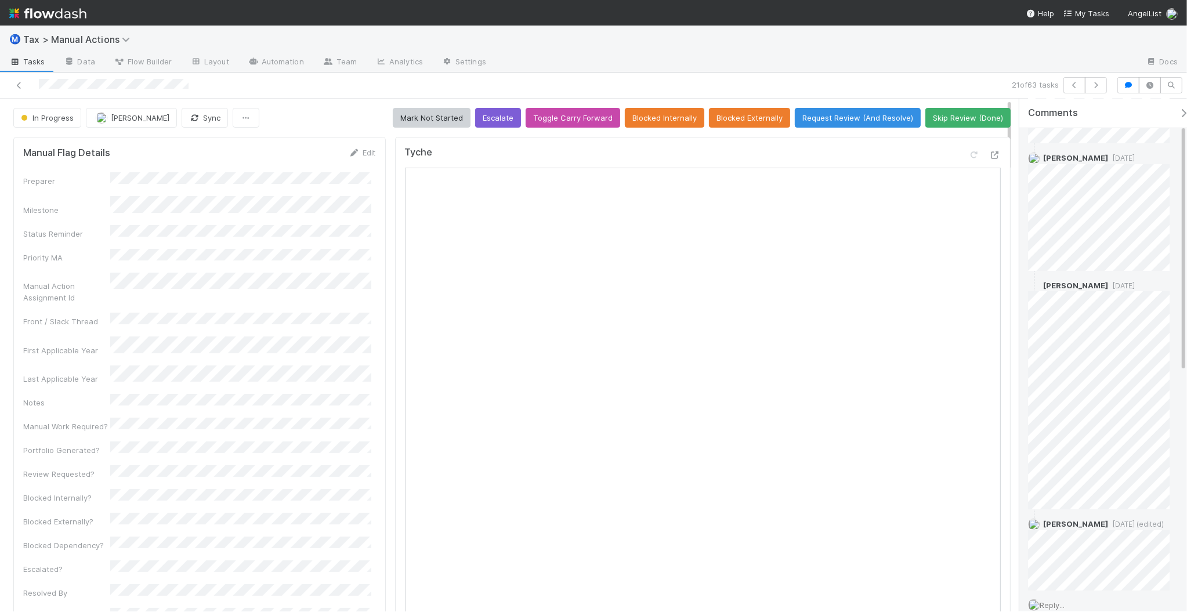
scroll to position [218, 0]
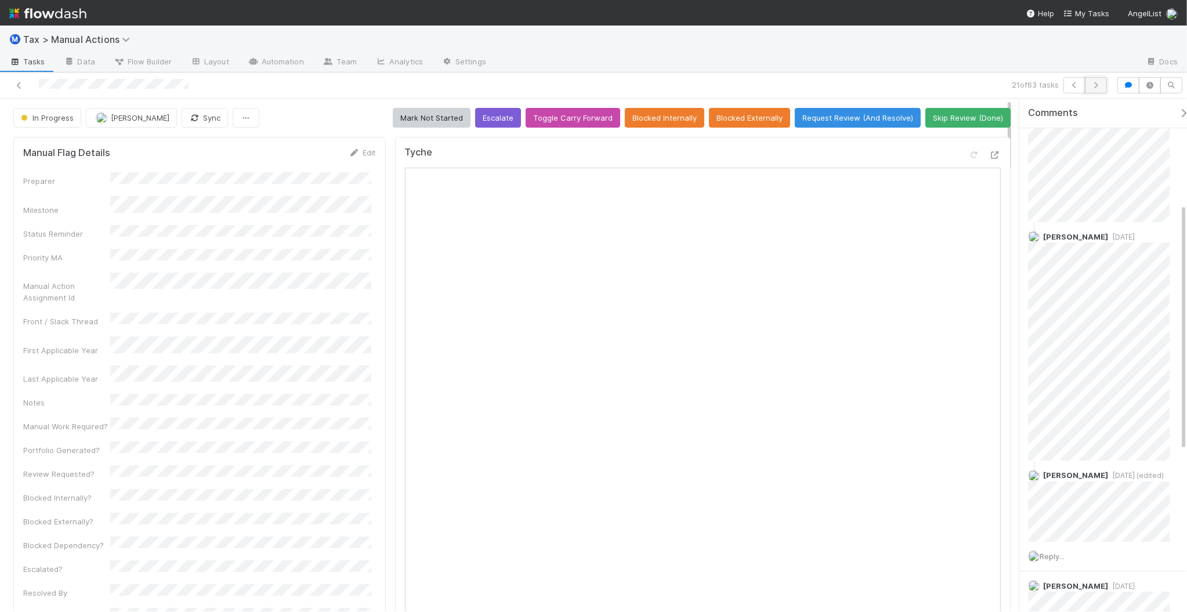
click at [1103, 88] on button "button" at bounding box center [1096, 85] width 22 height 16
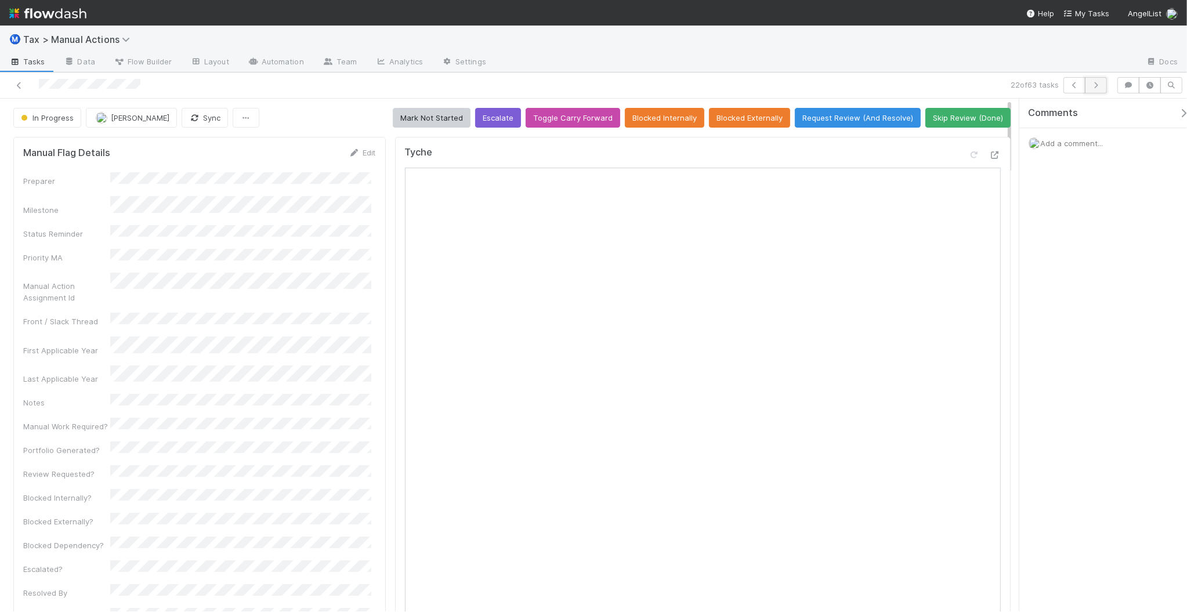
click at [1095, 88] on icon "button" at bounding box center [1096, 85] width 12 height 7
click at [1094, 86] on icon "button" at bounding box center [1096, 85] width 12 height 7
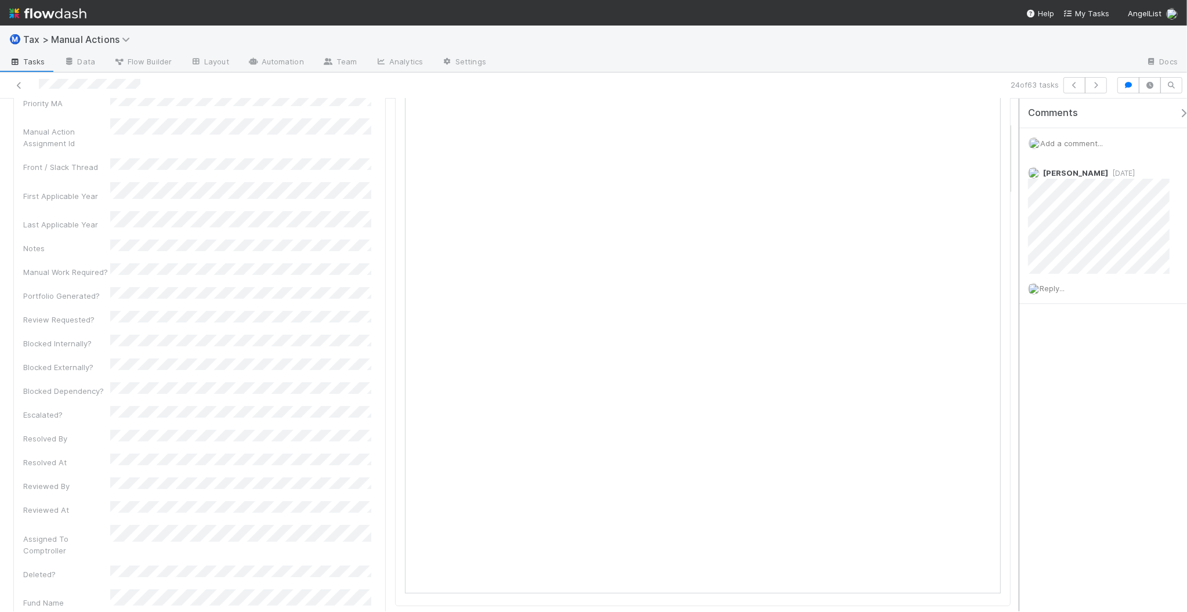
scroll to position [145, 0]
click at [1067, 146] on span "Add a comment..." at bounding box center [1071, 143] width 63 height 9
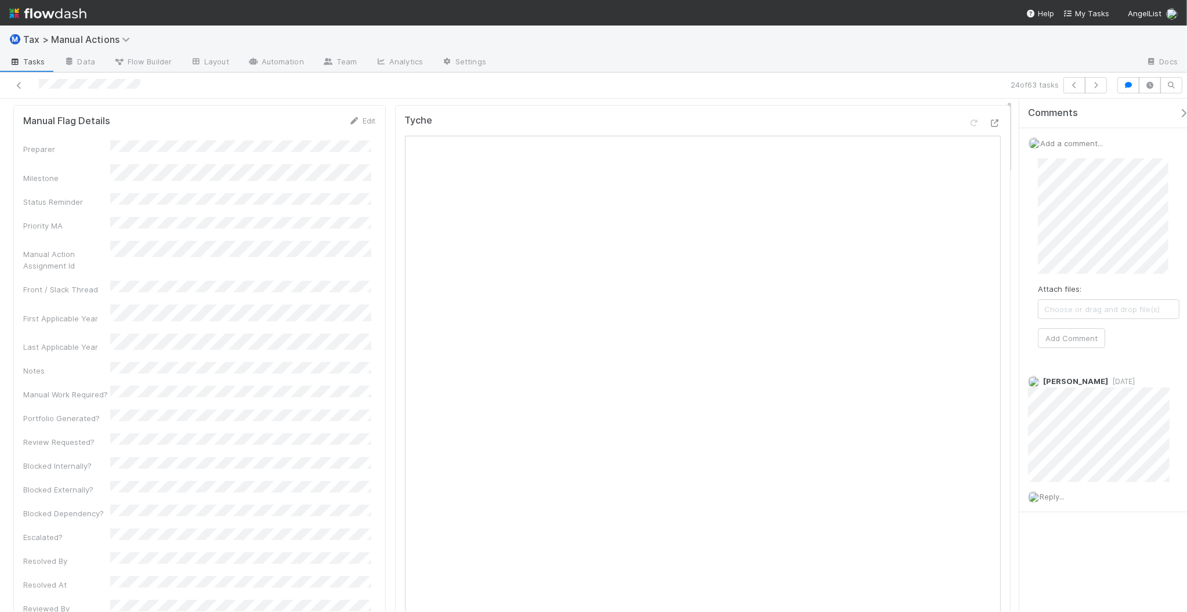
scroll to position [0, 0]
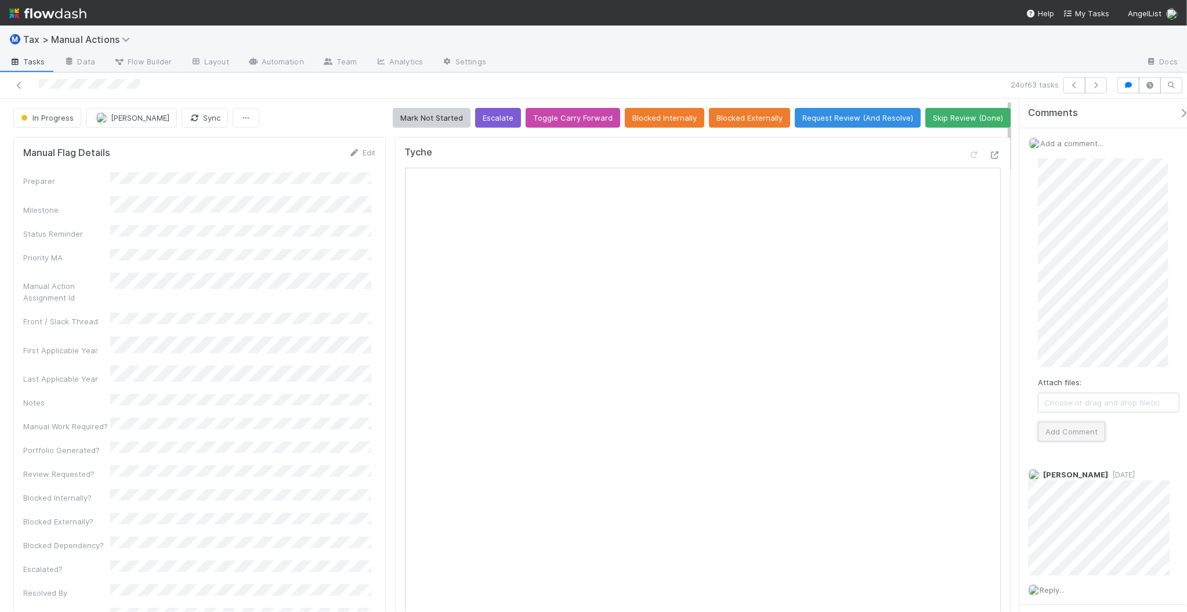
click at [1064, 433] on button "Add Comment" at bounding box center [1071, 432] width 67 height 20
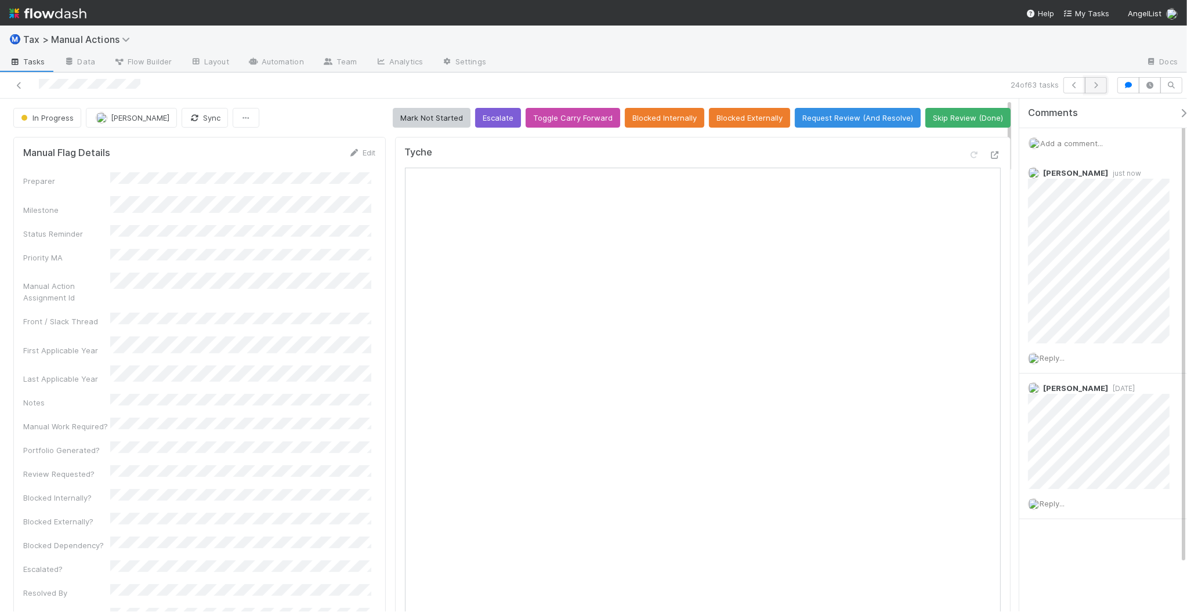
click at [1097, 86] on icon "button" at bounding box center [1096, 85] width 12 height 7
